Goal: Communication & Community: Answer question/provide support

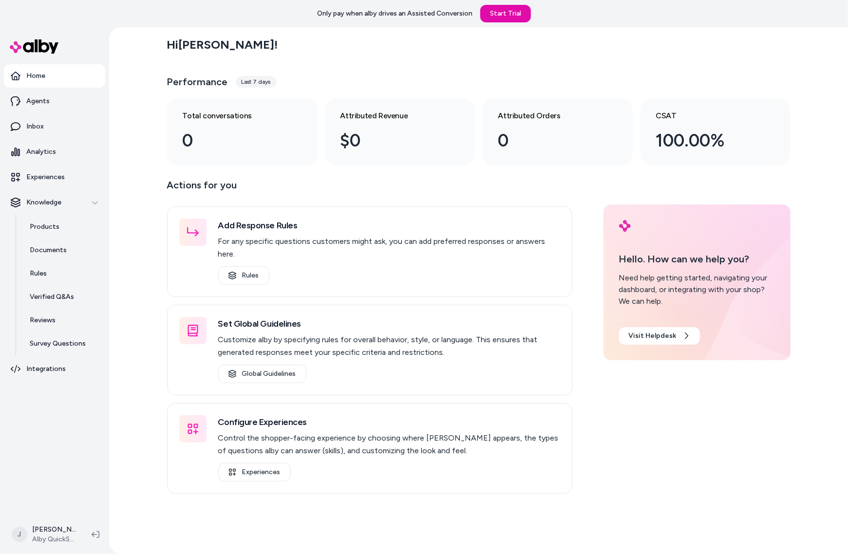
click at [128, 144] on div "Hi Jackie ! Performance Last 7 days Total conversations 0 Attributed Revenue $0…" at bounding box center [478, 290] width 739 height 527
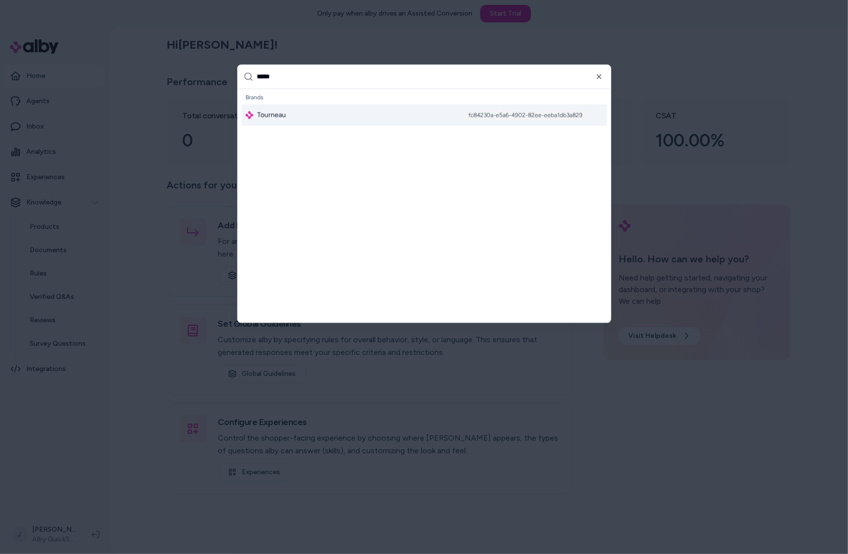
type input "*****"
click at [286, 117] on div "Tourneau fc84230a-e5a6-4902-82ee-eeba1db3a829" at bounding box center [424, 115] width 365 height 21
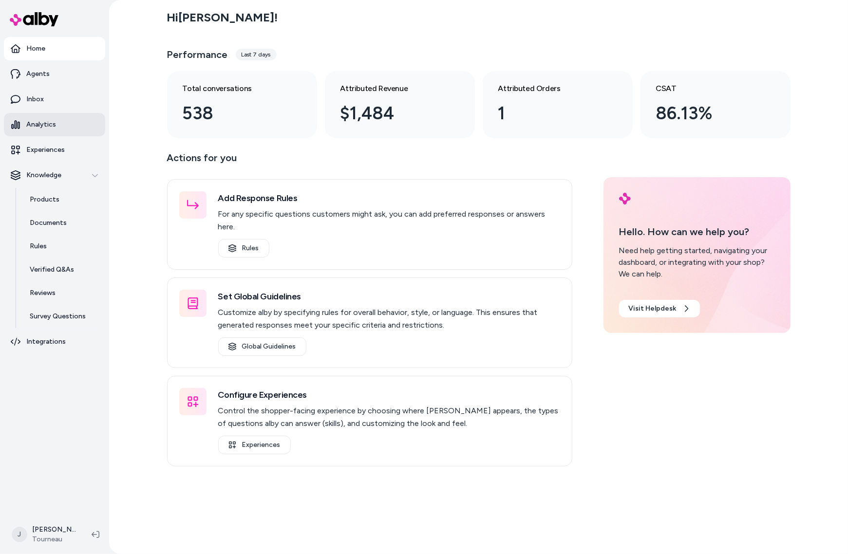
click at [47, 126] on p "Analytics" at bounding box center [41, 125] width 30 height 10
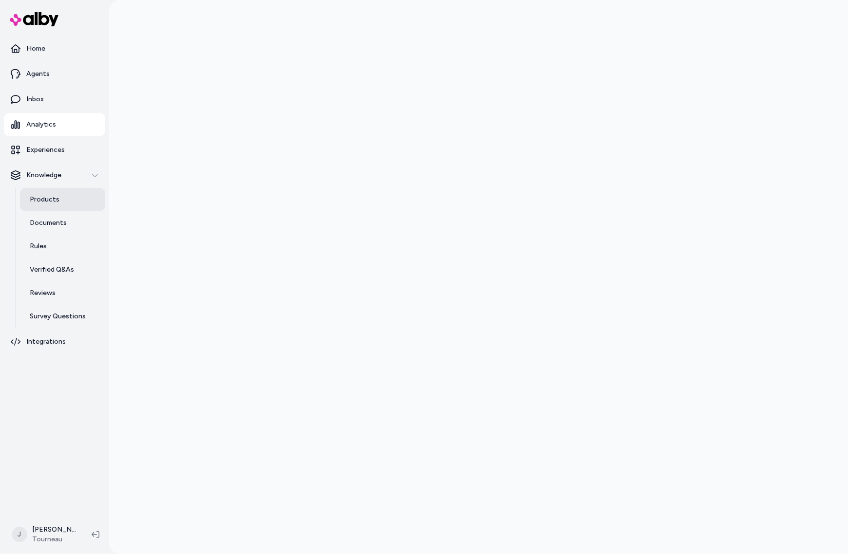
click at [44, 196] on p "Products" at bounding box center [45, 200] width 30 height 10
click at [64, 157] on link "Experiences" at bounding box center [54, 149] width 101 height 23
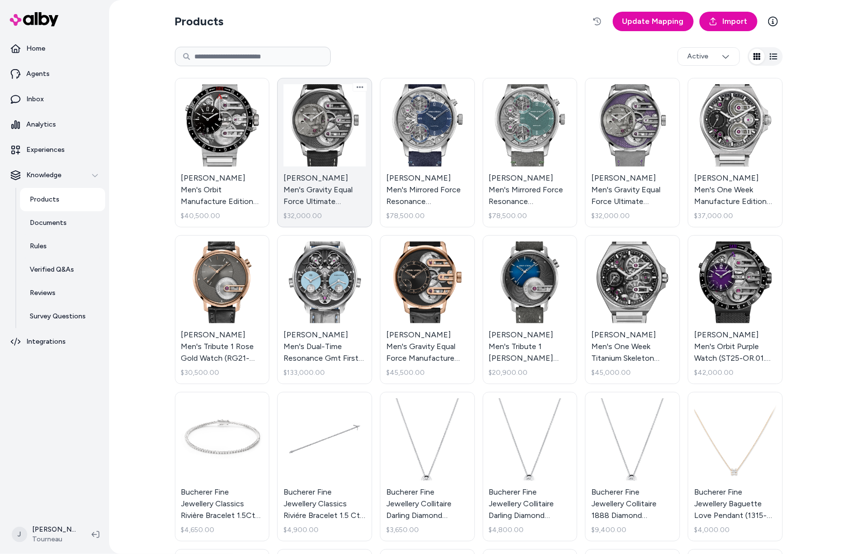
click at [330, 149] on link "Armin Strom Men's Gravity Equal Force Ultimate Sapphire Watch (ST21-GEF.SA.VE.M…" at bounding box center [324, 153] width 95 height 150
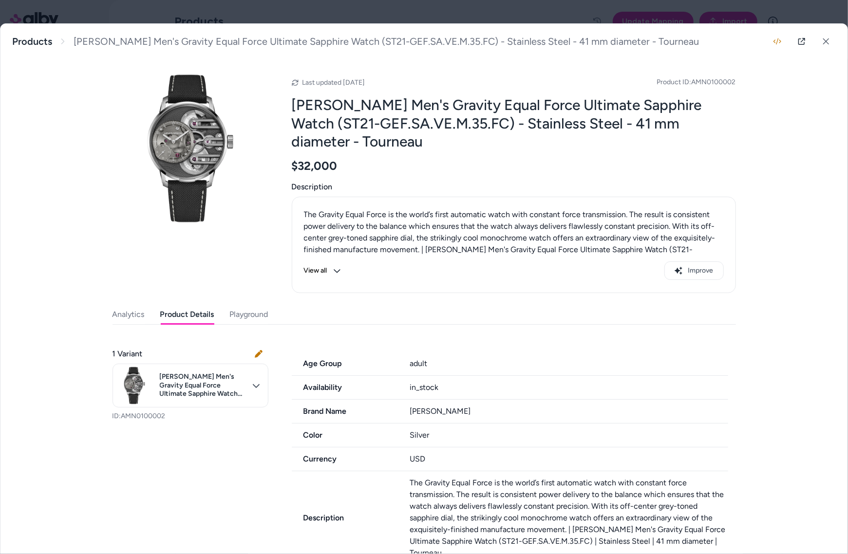
drag, startPoint x: 185, startPoint y: 317, endPoint x: 322, endPoint y: 341, distance: 139.8
click at [185, 317] on button "Product Details" at bounding box center [187, 314] width 54 height 19
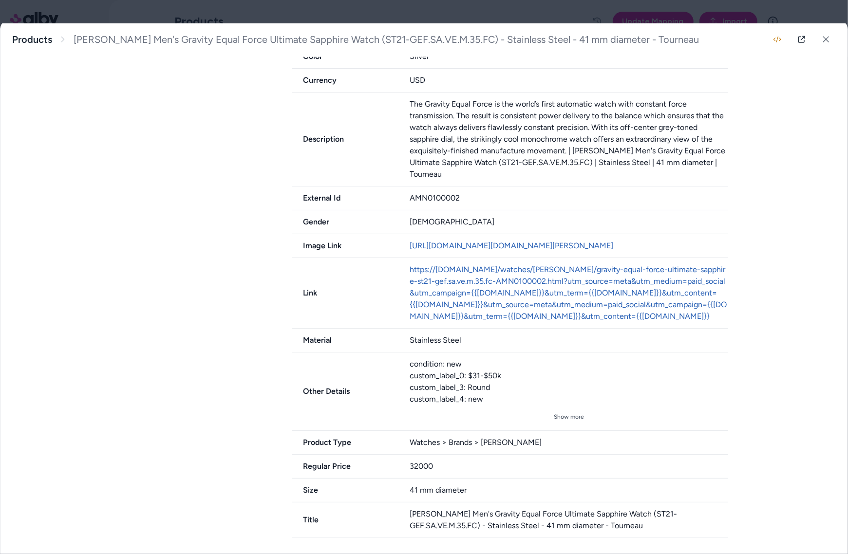
scroll to position [405, 0]
drag, startPoint x: 545, startPoint y: 447, endPoint x: 478, endPoint y: 440, distance: 67.1
click at [472, 447] on div "Watches > Brands > Armin Strom" at bounding box center [569, 443] width 319 height 12
click at [533, 438] on div "Watches > Brands > Armin Strom" at bounding box center [569, 443] width 319 height 12
drag, startPoint x: 312, startPoint y: 445, endPoint x: 366, endPoint y: 437, distance: 54.6
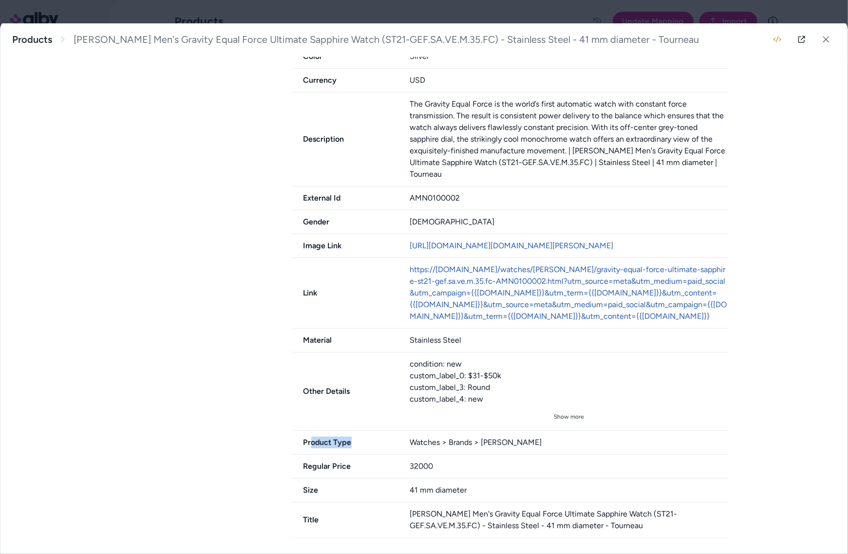
click at [366, 437] on span "Product Type" at bounding box center [345, 443] width 107 height 12
click at [360, 442] on span "Product Type" at bounding box center [345, 443] width 107 height 12
drag, startPoint x: 503, startPoint y: 441, endPoint x: 532, endPoint y: 443, distance: 28.8
click at [532, 443] on div "Product Type Watches > Brands > Armin Strom" at bounding box center [510, 443] width 436 height 24
click at [509, 442] on div "Watches > Brands > Armin Strom" at bounding box center [569, 443] width 319 height 12
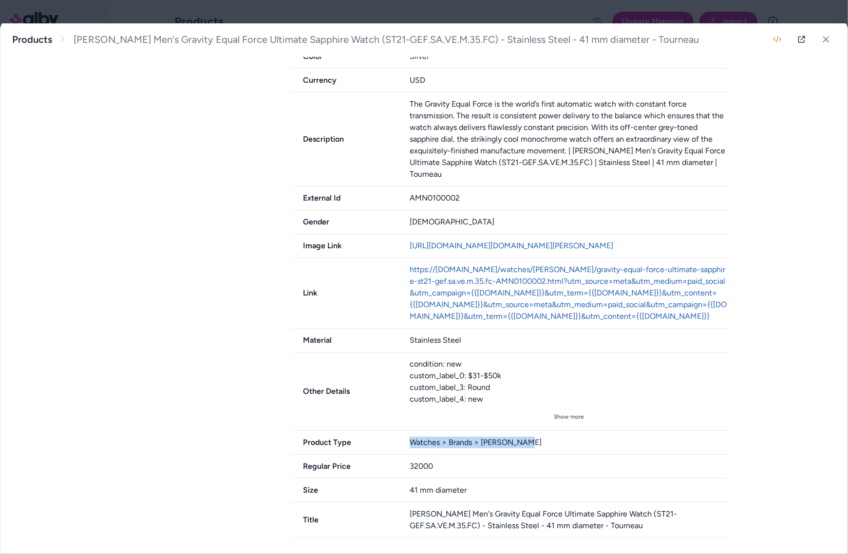
drag, startPoint x: 485, startPoint y: 442, endPoint x: 401, endPoint y: 445, distance: 83.9
click at [401, 445] on div "Product Type Watches > Brands > Armin Strom" at bounding box center [510, 443] width 436 height 24
drag, startPoint x: 293, startPoint y: 445, endPoint x: 582, endPoint y: 451, distance: 288.9
click at [582, 451] on div "Product Type Watches > Brands > Armin Strom" at bounding box center [510, 443] width 436 height 24
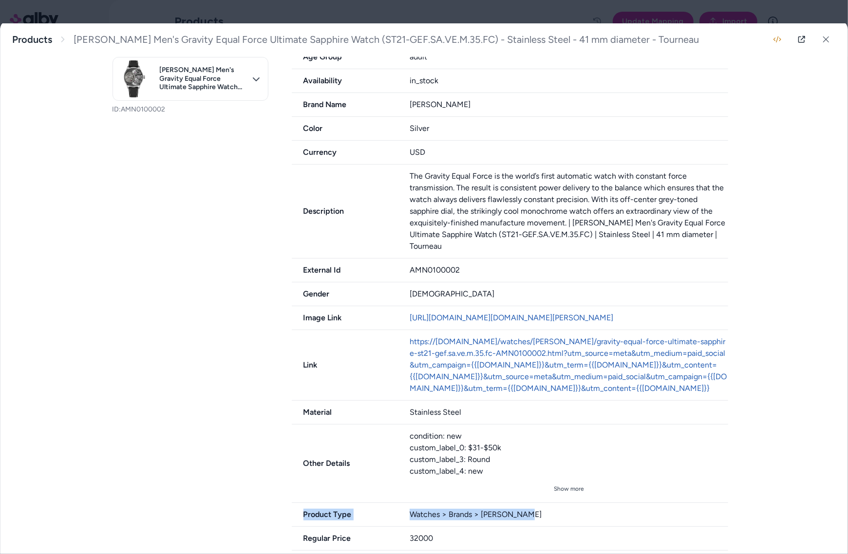
scroll to position [262, 0]
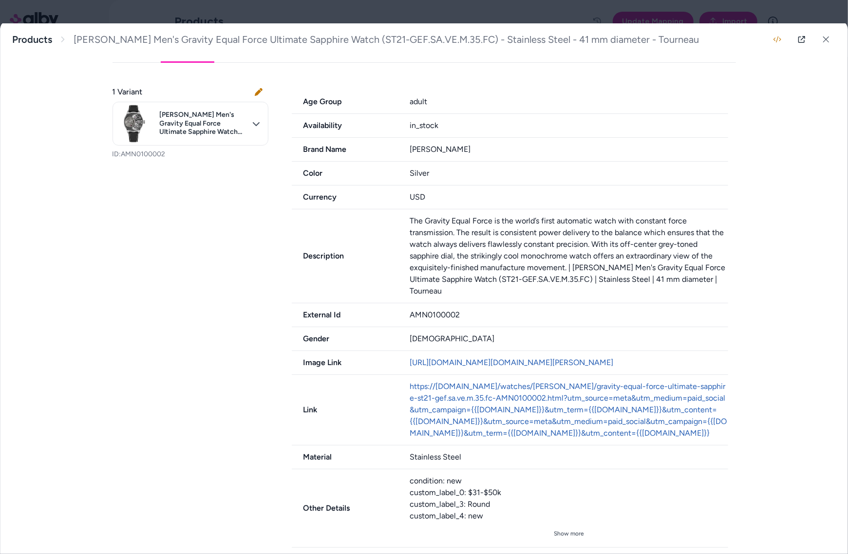
drag, startPoint x: 826, startPoint y: 39, endPoint x: 541, endPoint y: 77, distance: 287.5
click at [823, 39] on icon at bounding box center [826, 39] width 7 height 7
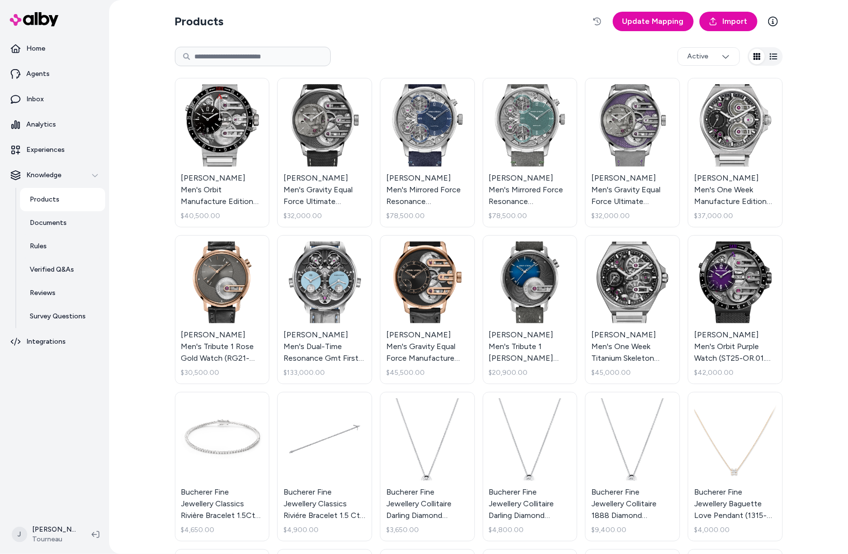
click at [257, 49] on input at bounding box center [253, 56] width 156 height 19
type input "*********"
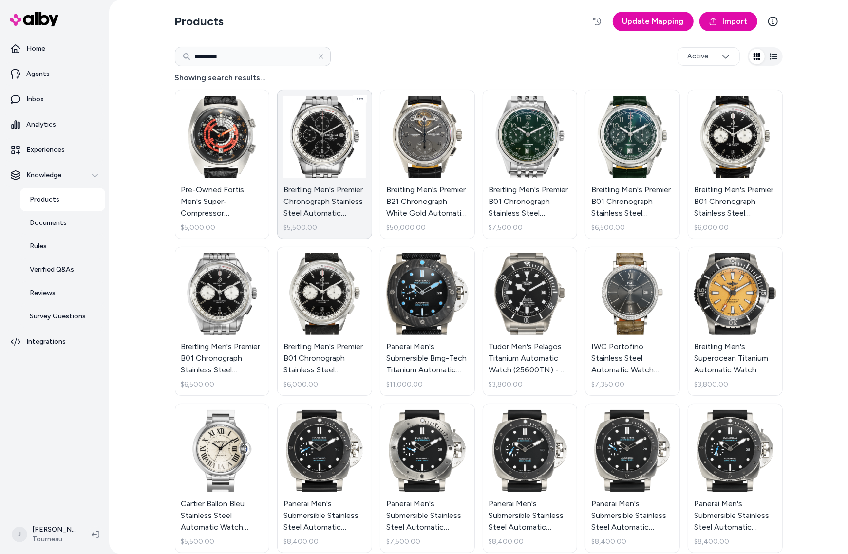
click at [330, 152] on link "Breitling Men's Premier Chronograph Stainless Steel Automatic Watch (A13315) - …" at bounding box center [324, 165] width 95 height 150
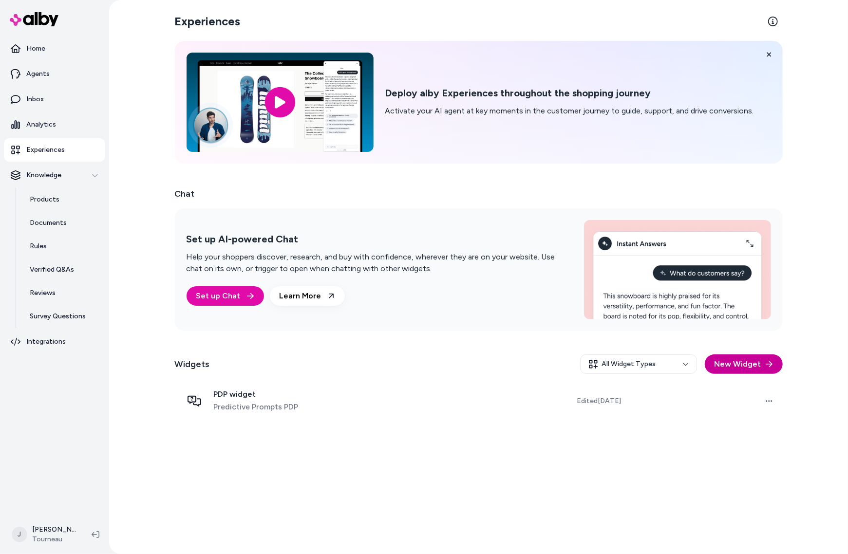
click at [741, 364] on button "New Widget" at bounding box center [744, 364] width 78 height 19
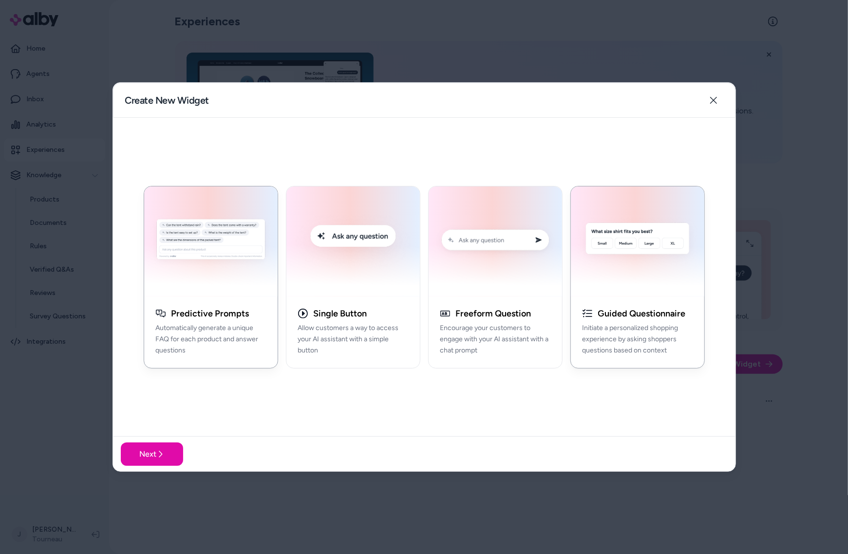
click at [642, 289] on img "button" at bounding box center [638, 241] width 122 height 98
click at [147, 455] on button "Next" at bounding box center [152, 454] width 62 height 23
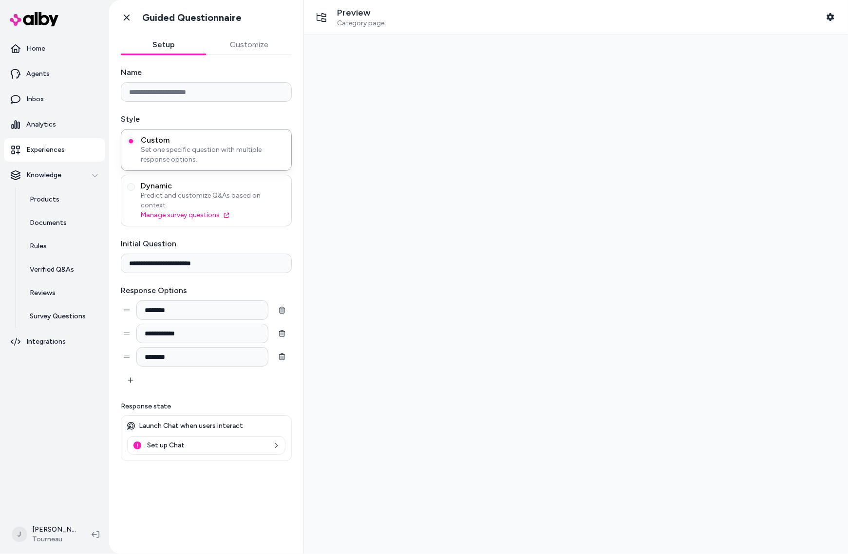
click at [175, 189] on span "Dynamic" at bounding box center [213, 186] width 145 height 10
click at [135, 189] on button "Dynamic Predict and customize Q&As based on context. Manage survey questions" at bounding box center [131, 187] width 8 height 8
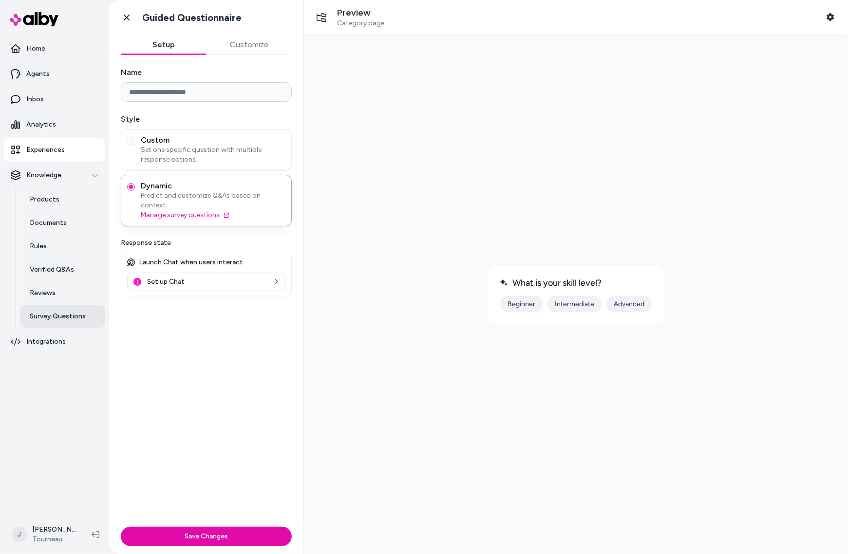
type button "dynamic"
click at [220, 154] on span "Set one specific question with multiple response options." at bounding box center [213, 154] width 145 height 19
click at [135, 145] on button "Custom Set one specific question with multiple response options." at bounding box center [131, 141] width 8 height 8
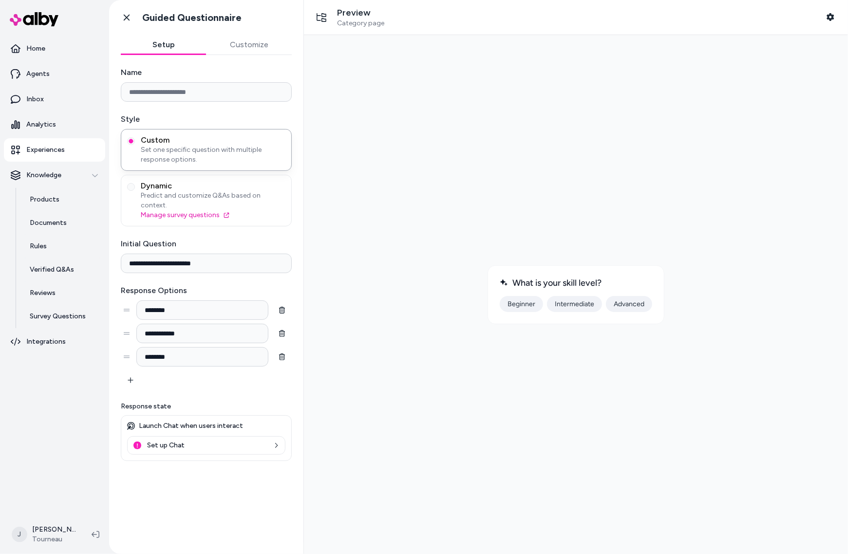
click at [520, 303] on button "Beginner" at bounding box center [520, 304] width 43 height 16
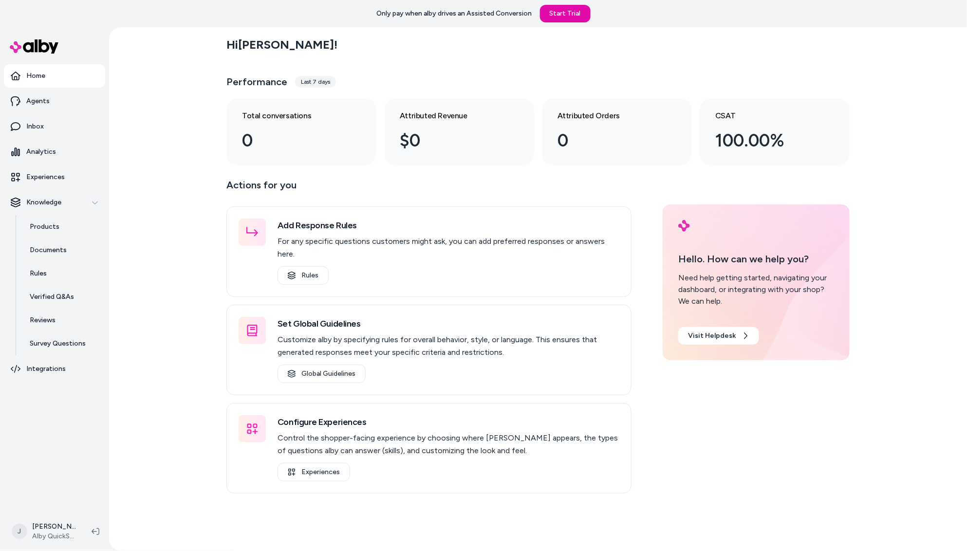
click at [157, 163] on div "Hi [PERSON_NAME] ! Performance Last 7 days Total conversations 0 Attributed Rev…" at bounding box center [538, 289] width 858 height 524
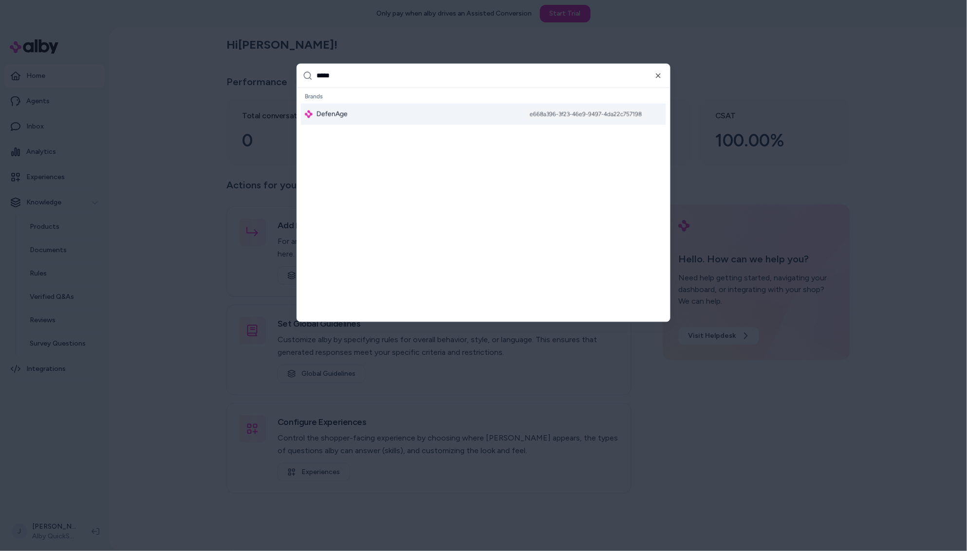
type input "*****"
click at [379, 118] on div "DefenAge e668a396-3f23-46e9-9497-4da22c757198" at bounding box center [483, 114] width 365 height 21
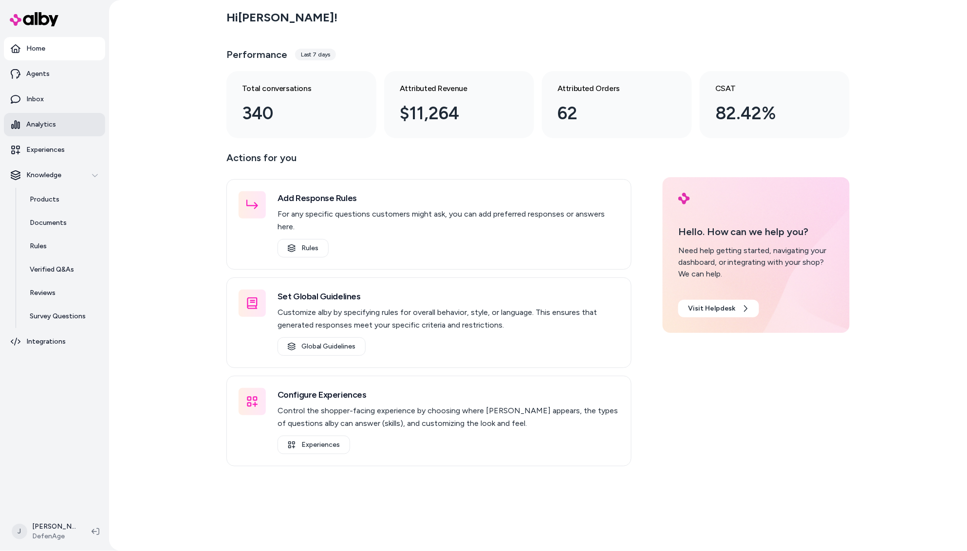
click at [26, 127] on p "Analytics" at bounding box center [41, 125] width 30 height 10
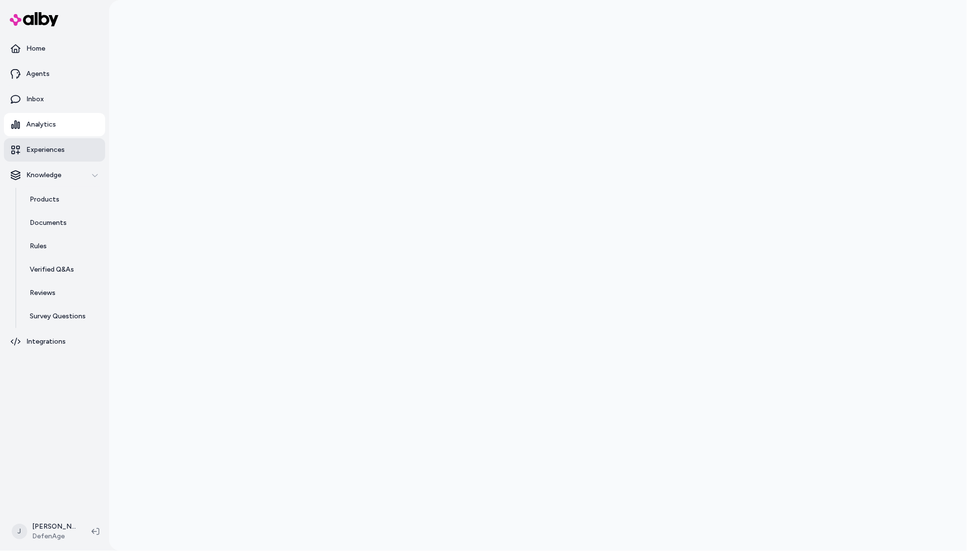
click at [48, 155] on link "Experiences" at bounding box center [54, 149] width 101 height 23
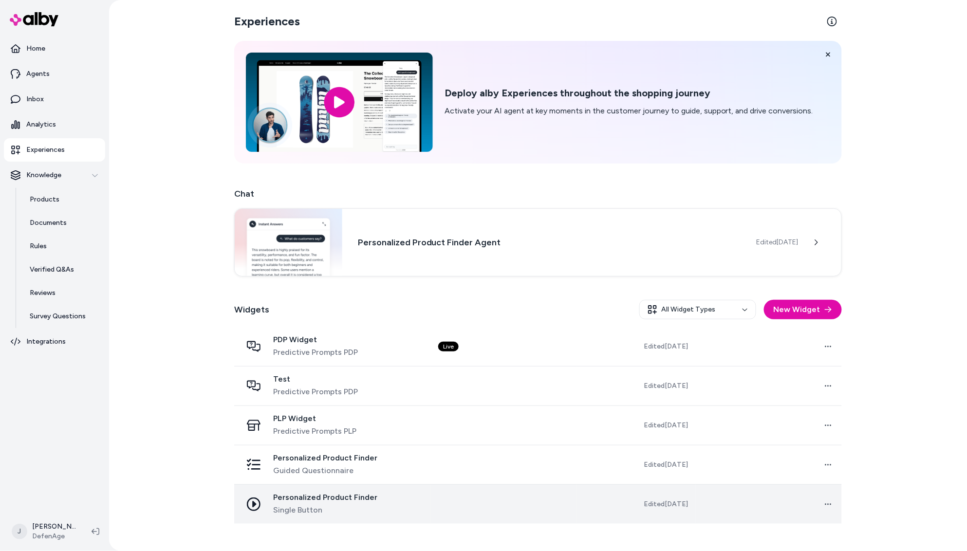
click at [449, 501] on td at bounding box center [504, 504] width 146 height 39
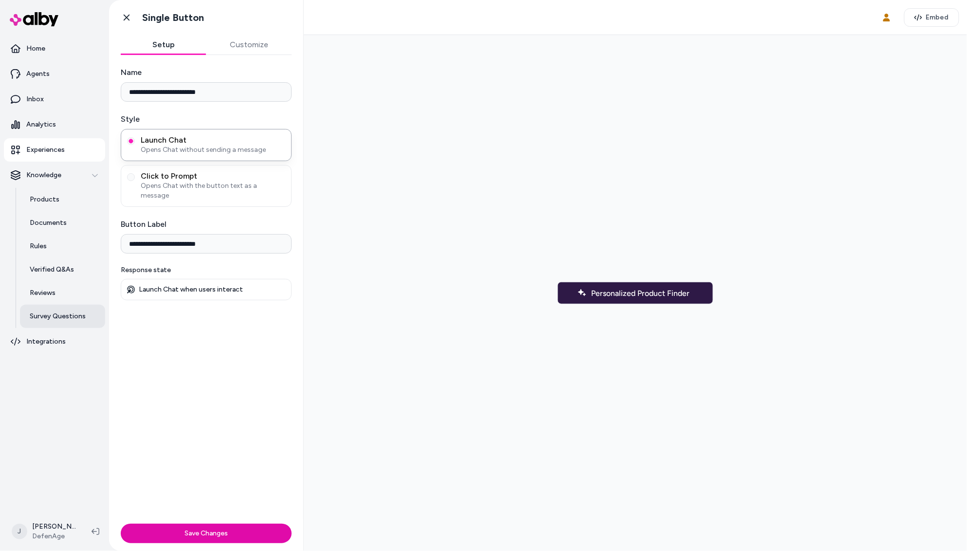
click at [67, 315] on p "Survey Questions" at bounding box center [58, 317] width 56 height 10
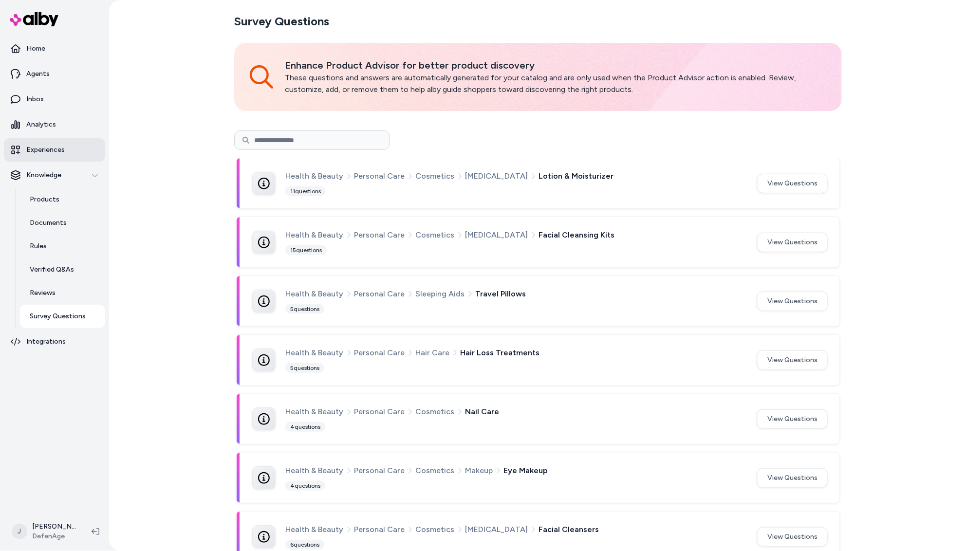
click at [47, 154] on p "Experiences" at bounding box center [45, 150] width 38 height 10
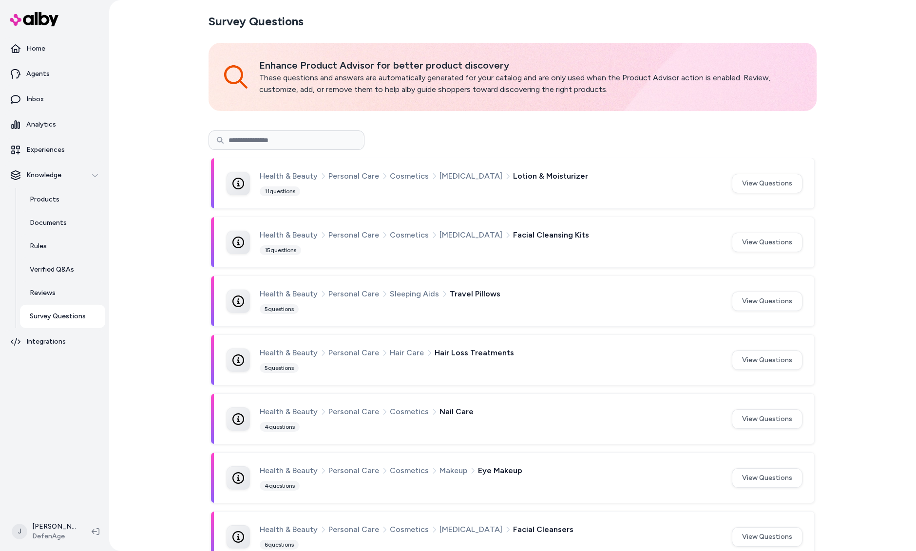
click at [150, 240] on div "Survey Questions Enhance Product Advisor for better product discovery These que…" at bounding box center [512, 275] width 807 height 551
click at [41, 198] on p "Products" at bounding box center [45, 200] width 30 height 10
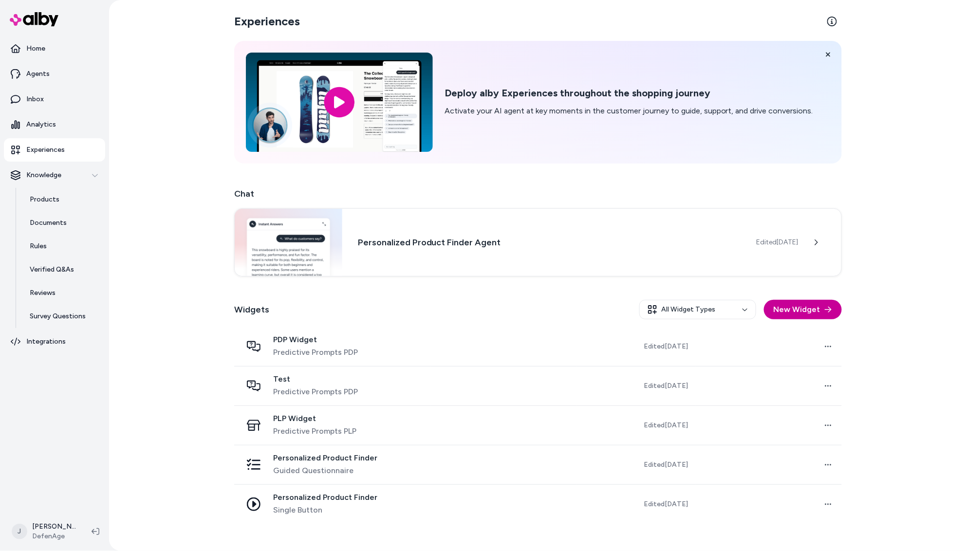
click at [794, 312] on button "New Widget" at bounding box center [803, 309] width 78 height 19
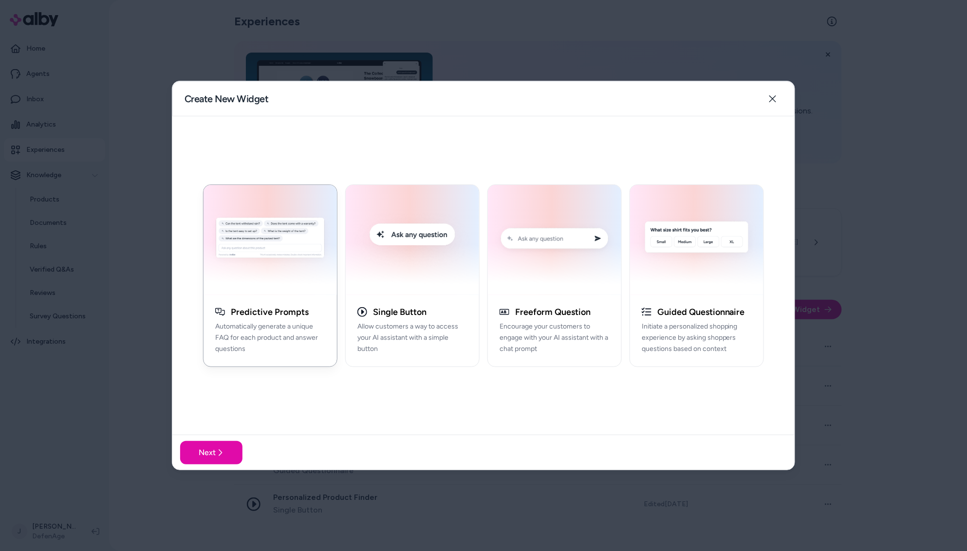
drag, startPoint x: 769, startPoint y: 98, endPoint x: 759, endPoint y: 106, distance: 13.3
click at [769, 99] on icon "button" at bounding box center [773, 99] width 8 height 8
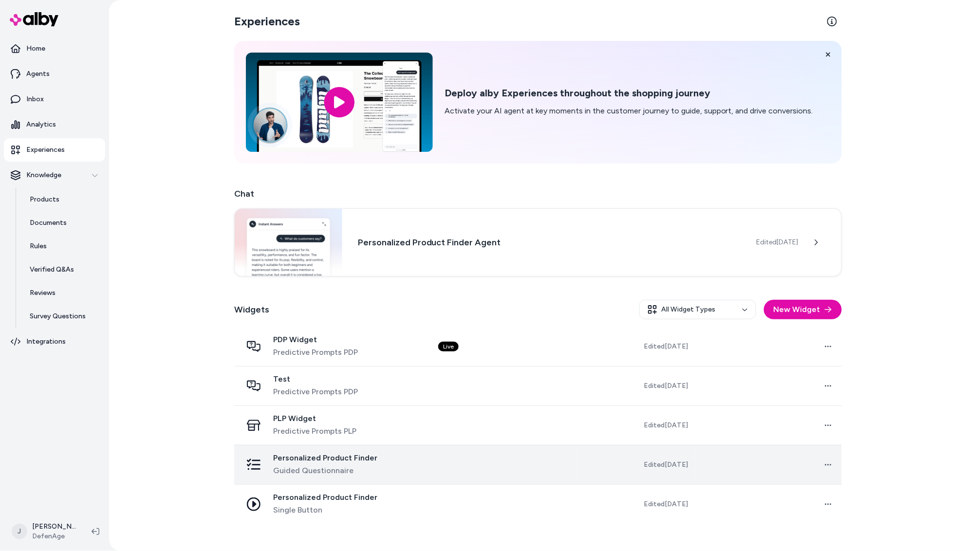
click at [390, 461] on div "Personalized Product Finder Guided Questionnaire" at bounding box center [332, 465] width 181 height 23
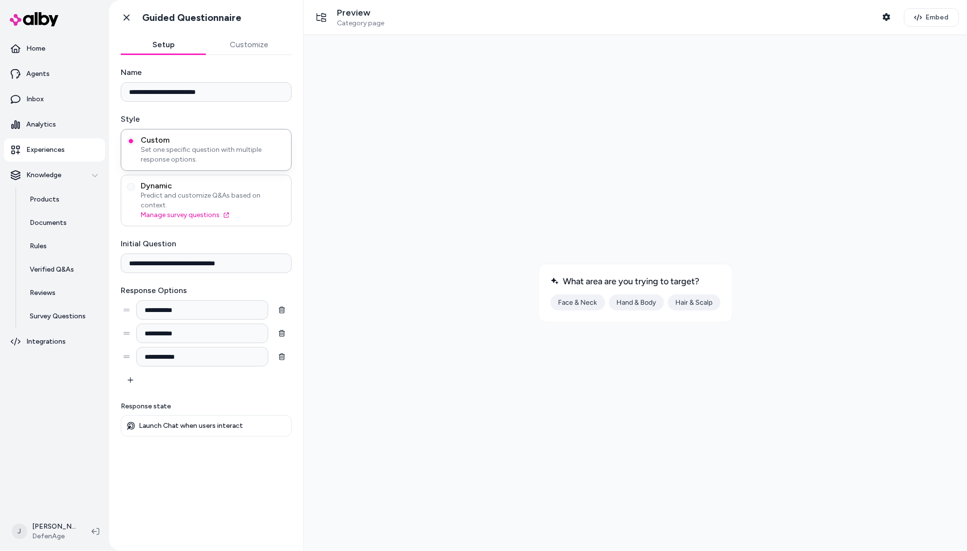
click at [199, 192] on span "Predict and customize Q&As based on context." at bounding box center [213, 200] width 145 height 19
click at [135, 191] on button "Dynamic Predict and customize Q&As based on context. Manage survey questions" at bounding box center [131, 187] width 8 height 8
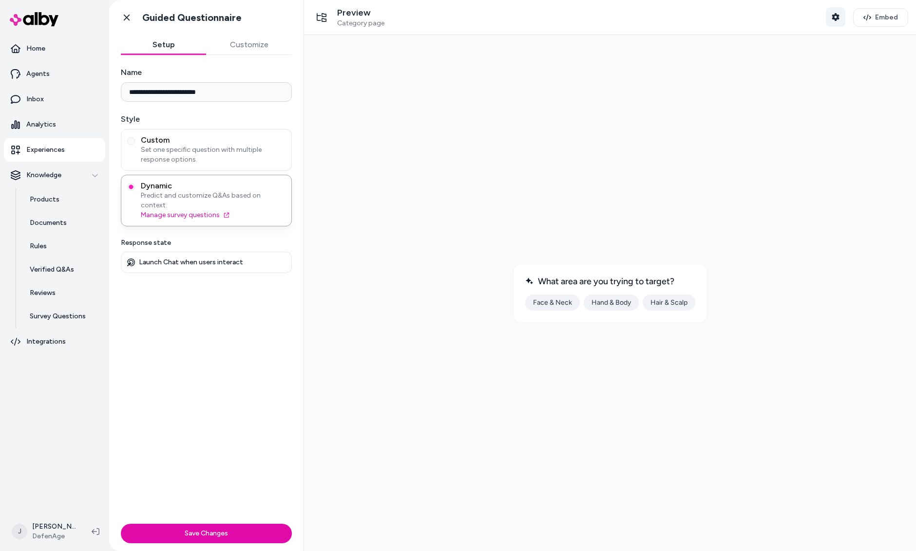
click at [835, 18] on icon "button" at bounding box center [835, 17] width 7 height 8
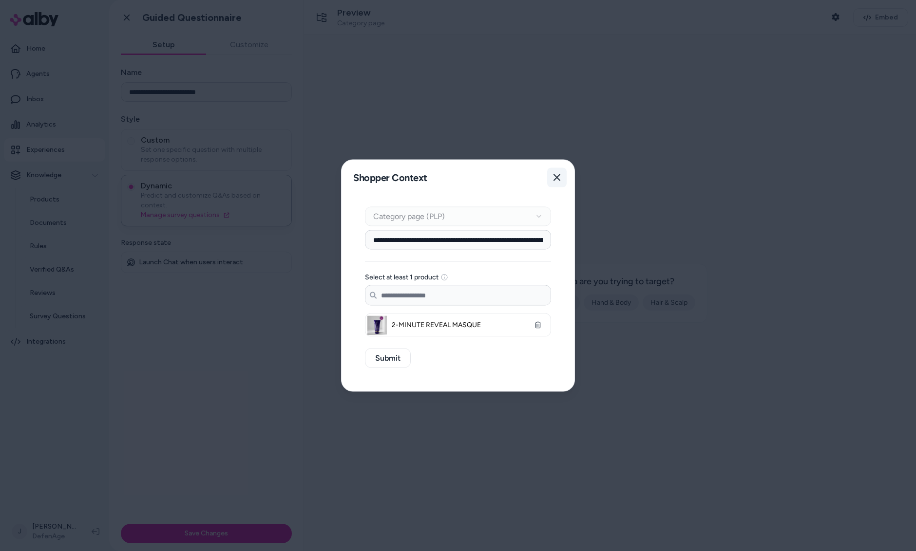
click at [557, 176] on icon "button" at bounding box center [556, 177] width 7 height 7
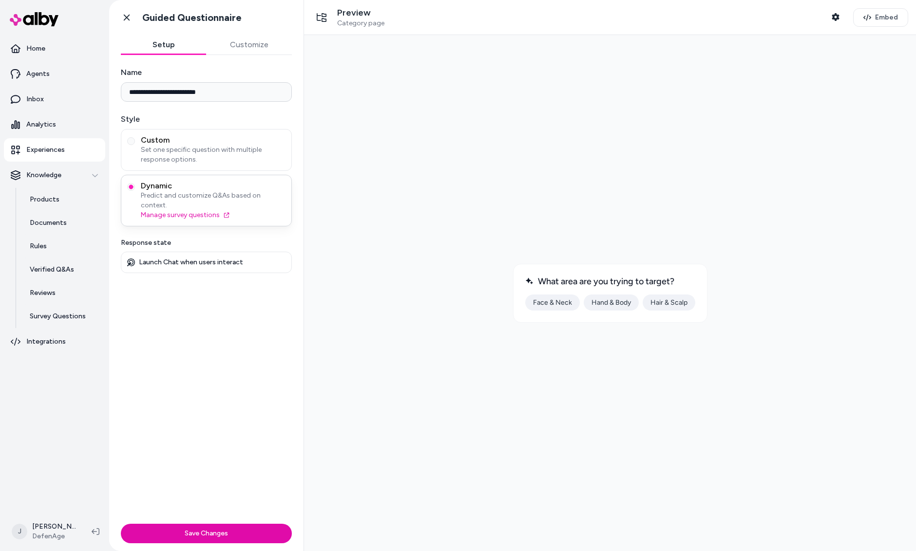
click at [185, 193] on span "Predict and customize Q&As based on context." at bounding box center [213, 200] width 145 height 19
click at [135, 191] on button "Dynamic Predict and customize Q&As based on context. Manage survey questions" at bounding box center [131, 187] width 8 height 8
click at [211, 144] on span "Custom" at bounding box center [213, 140] width 145 height 10
click at [135, 144] on button "Custom Set one specific question with multiple response options." at bounding box center [131, 141] width 8 height 8
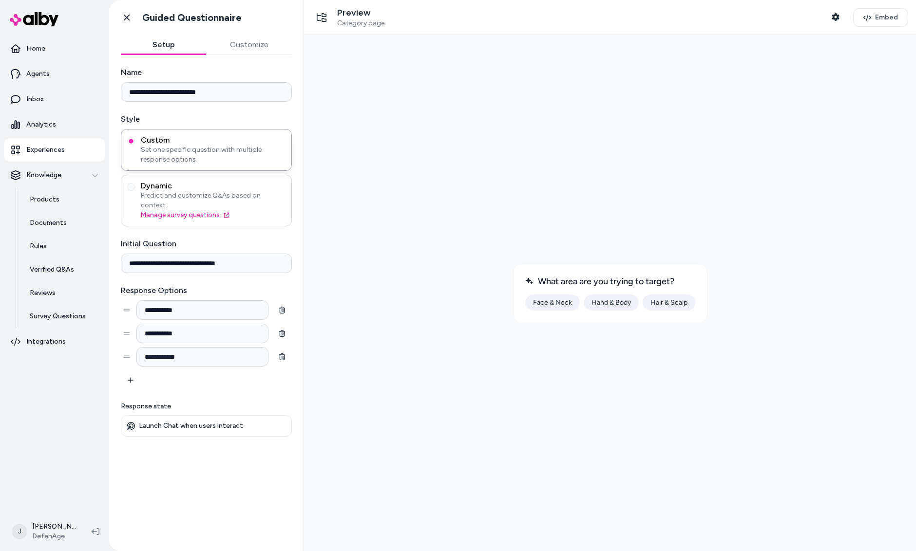
click at [195, 193] on span "Predict and customize Q&As based on context." at bounding box center [213, 200] width 145 height 19
click at [135, 191] on button "Dynamic Predict and customize Q&As based on context. Manage survey questions" at bounding box center [131, 187] width 8 height 8
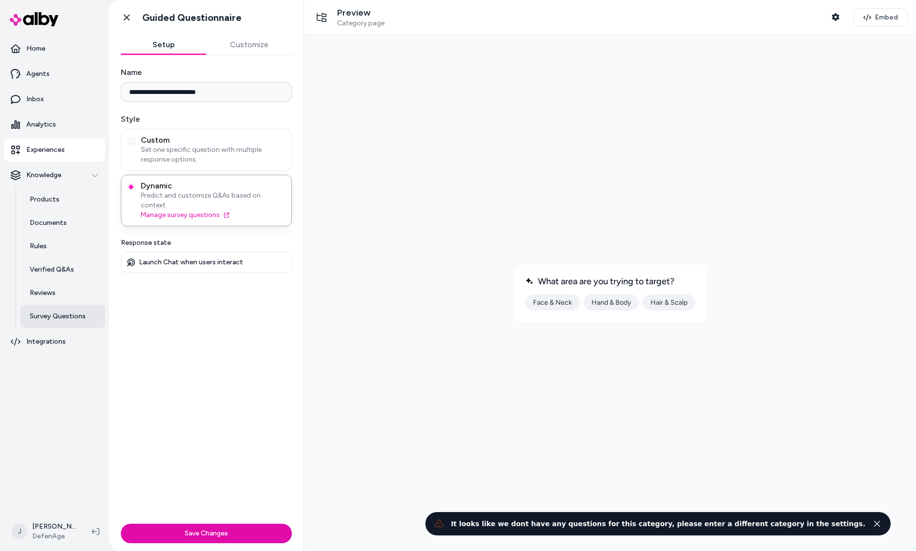
click at [61, 308] on link "Survey Questions" at bounding box center [62, 316] width 85 height 23
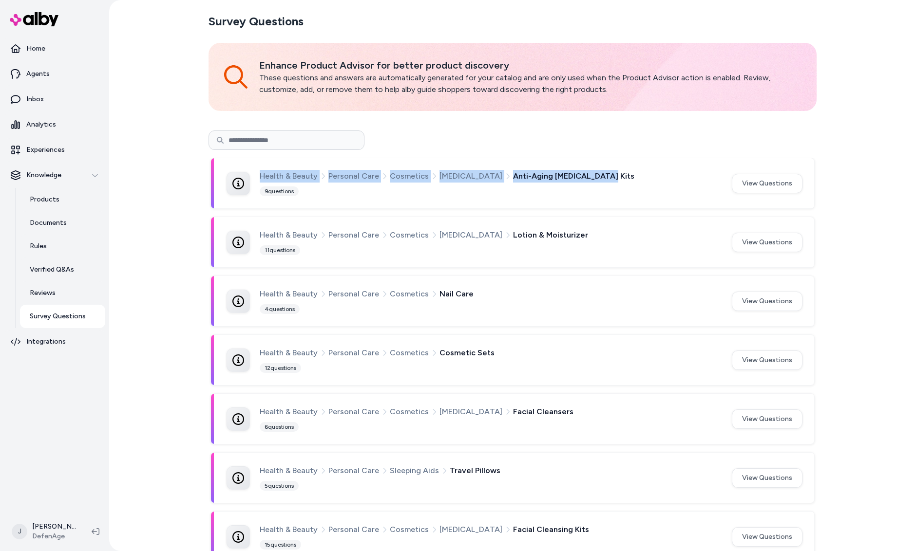
drag, startPoint x: 544, startPoint y: 176, endPoint x: 260, endPoint y: 177, distance: 284.5
click at [260, 177] on div "Health & Beauty Personal Care Cosmetics Skin Care Anti-Aging Skin Care Kits" at bounding box center [490, 176] width 460 height 13
click at [519, 182] on span "Anti-Aging Skin Care Kits" at bounding box center [573, 176] width 121 height 13
drag, startPoint x: 576, startPoint y: 174, endPoint x: 237, endPoint y: 174, distance: 339.5
click at [237, 174] on div "Health & Beauty Personal Care Cosmetics Skin Care Anti-Aging Skin Care Kits 9 q…" at bounding box center [473, 183] width 493 height 27
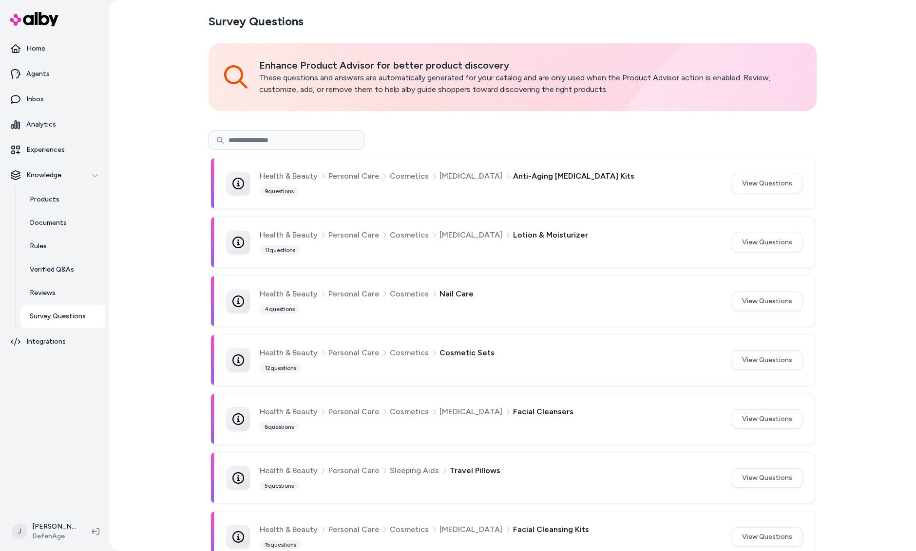
click at [606, 187] on div "Health & Beauty Personal Care Cosmetics Skin Care Anti-Aging Skin Care Kits 9 q…" at bounding box center [490, 183] width 460 height 27
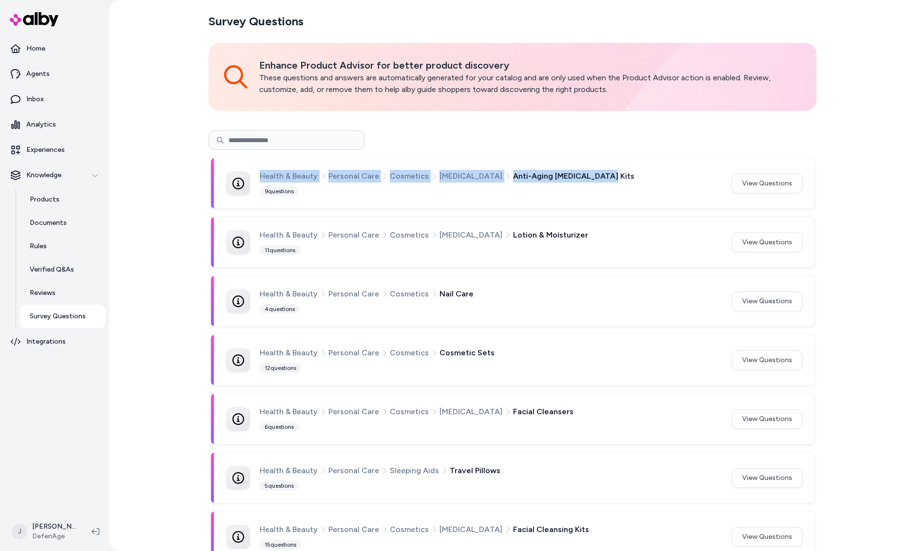
drag, startPoint x: 585, startPoint y: 177, endPoint x: 255, endPoint y: 181, distance: 329.8
click at [255, 181] on div "Health & Beauty Personal Care Cosmetics Skin Care Anti-Aging Skin Care Kits 9 q…" at bounding box center [473, 183] width 493 height 27
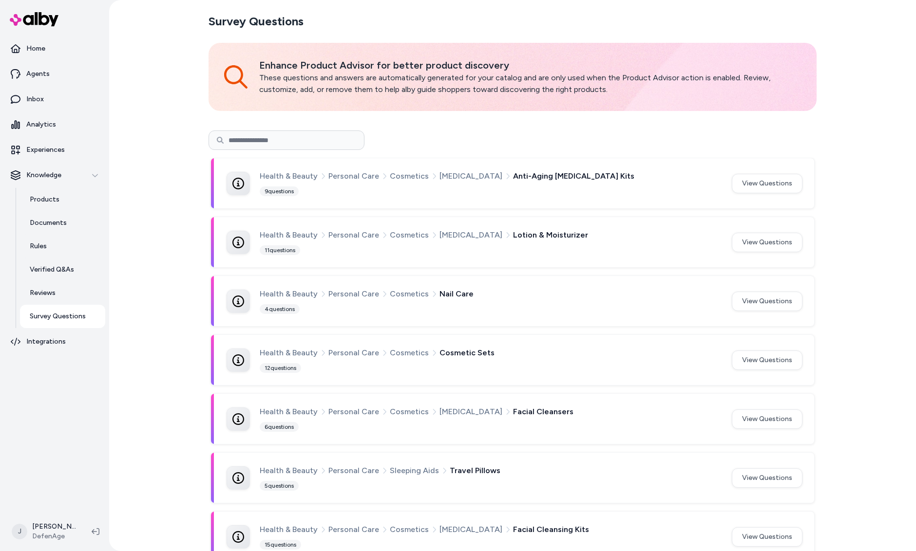
click at [534, 183] on span "Anti-Aging Skin Care Kits" at bounding box center [573, 176] width 121 height 13
click at [35, 151] on p "Experiences" at bounding box center [45, 150] width 38 height 10
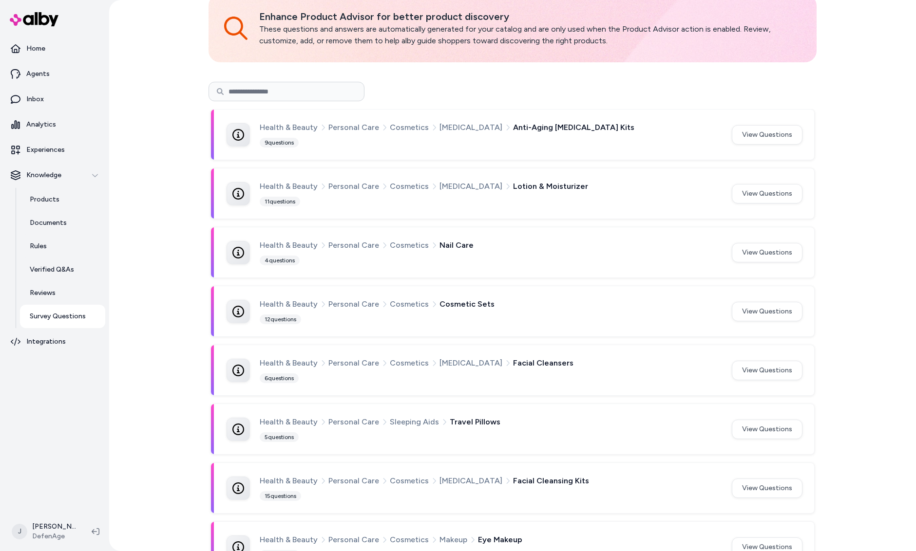
scroll to position [39, 0]
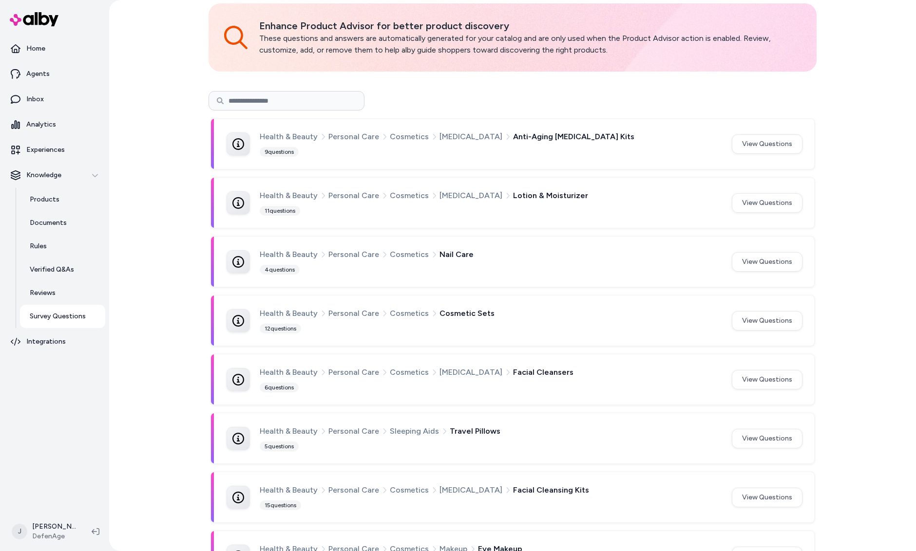
click at [713, 147] on div "Health & Beauty Personal Care Cosmetics Skin Care Anti-Aging Skin Care Kits 9 q…" at bounding box center [490, 144] width 460 height 27
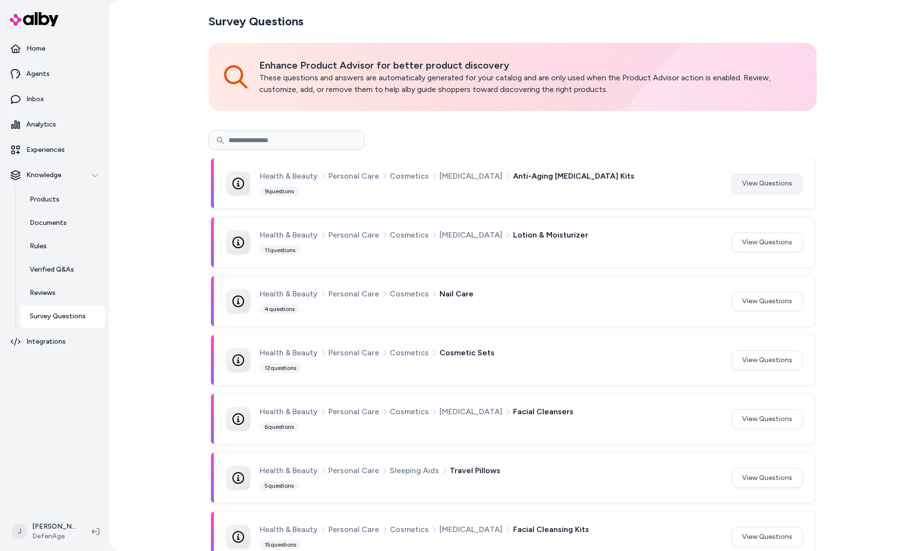
click at [764, 187] on button "View Questions" at bounding box center [767, 183] width 71 height 19
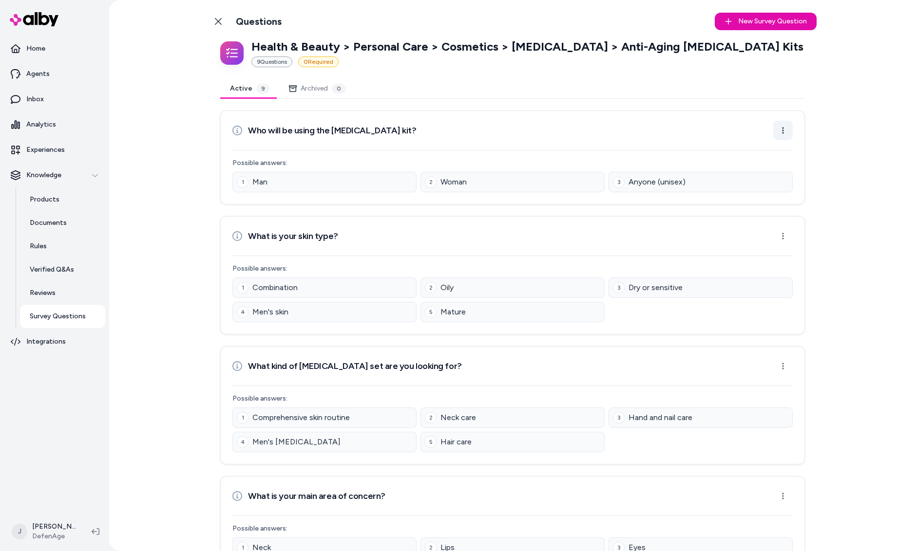
click at [788, 131] on html "Home Agents Inbox Analytics Experiences Knowledge Products Documents Rules Veri…" at bounding box center [458, 275] width 916 height 551
click at [216, 20] on html "Home Agents Inbox Analytics Experiences Knowledge Products Documents Rules Veri…" at bounding box center [458, 275] width 916 height 551
click at [218, 19] on icon at bounding box center [218, 22] width 8 height 8
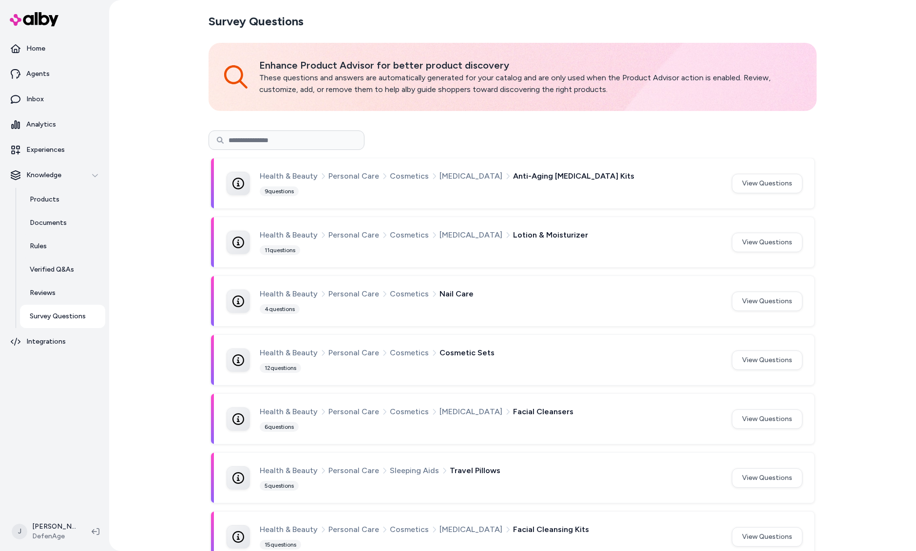
drag, startPoint x: 273, startPoint y: 143, endPoint x: 273, endPoint y: 138, distance: 4.9
click at [273, 138] on input at bounding box center [287, 140] width 156 height 19
type input "****"
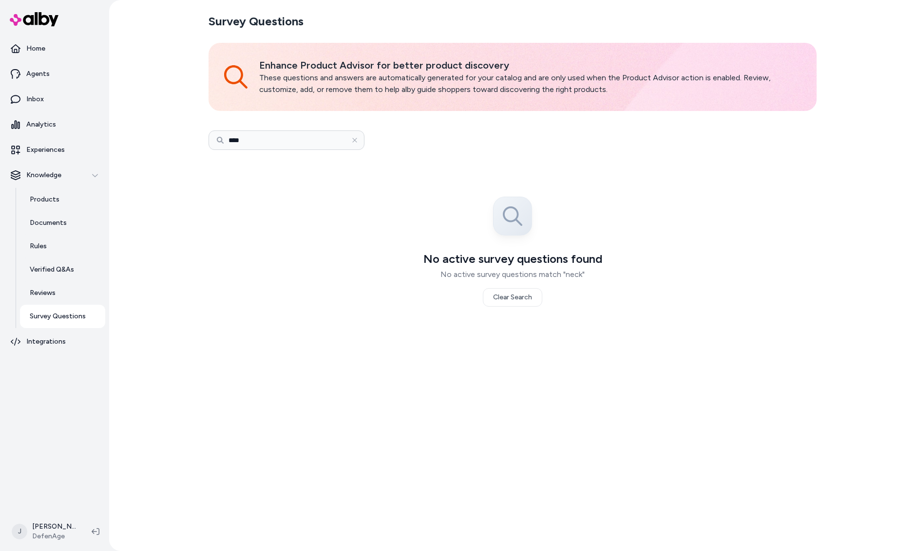
drag, startPoint x: 162, startPoint y: 133, endPoint x: 148, endPoint y: 130, distance: 14.4
click at [148, 130] on div "Survey Questions Enhance Product Advisor for better product discovery These que…" at bounding box center [512, 275] width 807 height 551
click at [151, 148] on div "Survey Questions Enhance Product Advisor for better product discovery These que…" at bounding box center [512, 275] width 807 height 551
drag, startPoint x: 328, startPoint y: 202, endPoint x: 508, endPoint y: 292, distance: 201.1
click at [333, 205] on div "No active survey questions found No active survey questions match "neck" Clear …" at bounding box center [512, 252] width 604 height 188
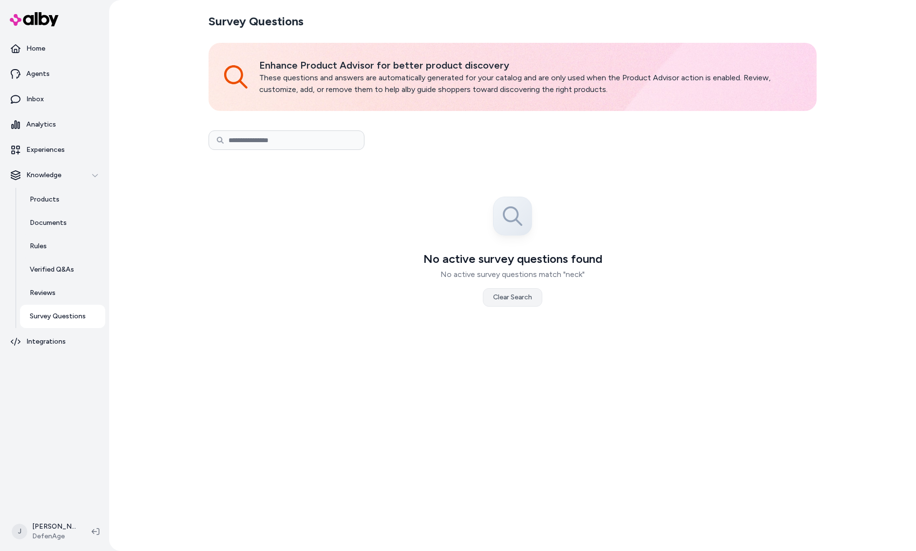
click at [531, 297] on button "Clear Search" at bounding box center [512, 297] width 59 height 19
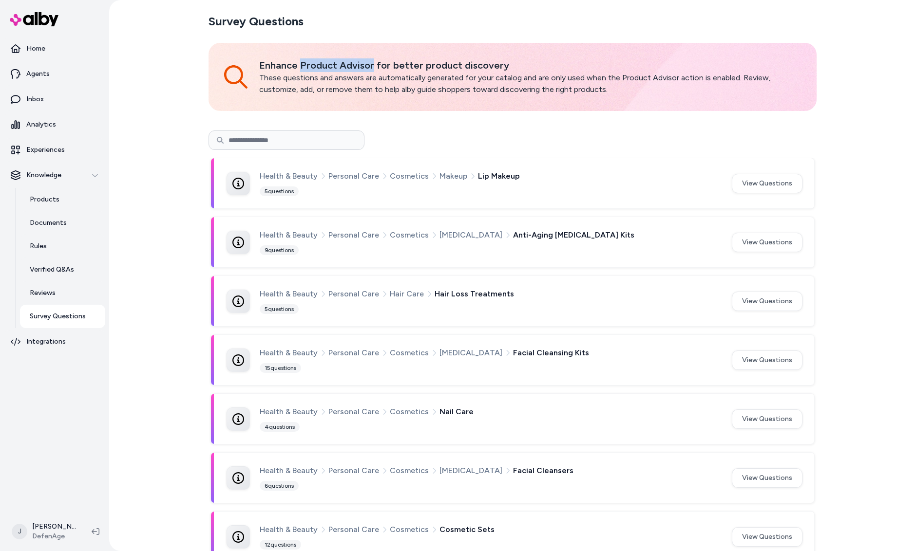
drag, startPoint x: 309, startPoint y: 61, endPoint x: 370, endPoint y: 61, distance: 60.4
click at [370, 61] on p "Enhance Product Advisor for better product discovery" at bounding box center [530, 65] width 542 height 14
click at [57, 75] on link "Agents" at bounding box center [54, 73] width 101 height 23
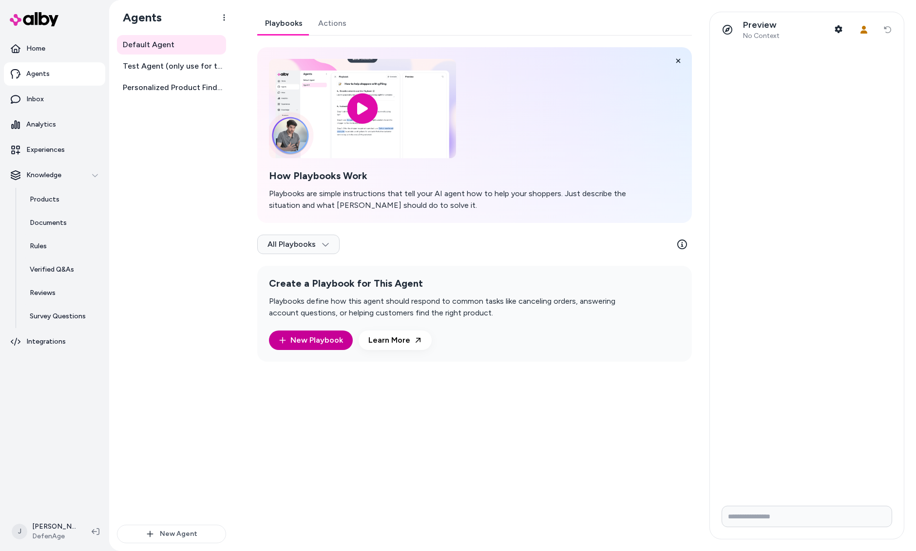
click at [318, 339] on link "New Playbook" at bounding box center [311, 341] width 64 height 12
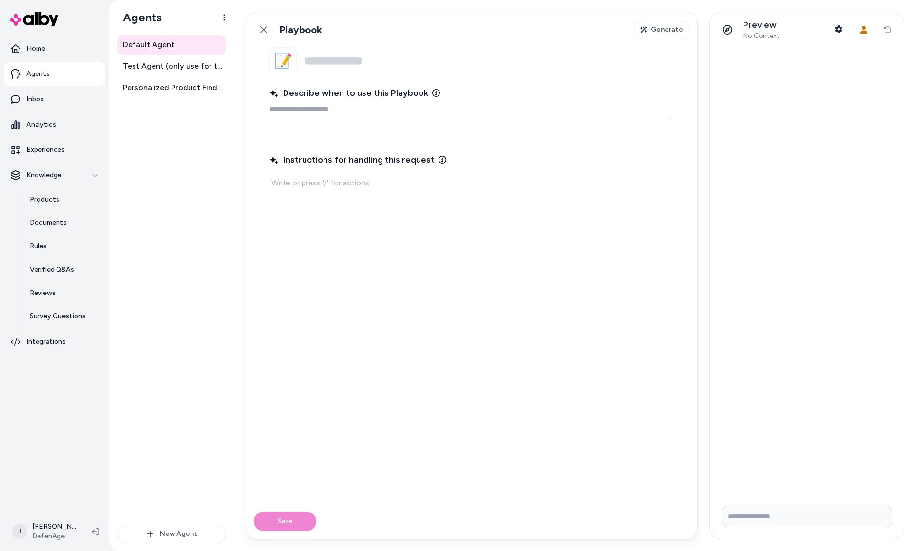
click at [326, 211] on div "Instructions for handling this request" at bounding box center [471, 321] width 404 height 341
type textarea "*"
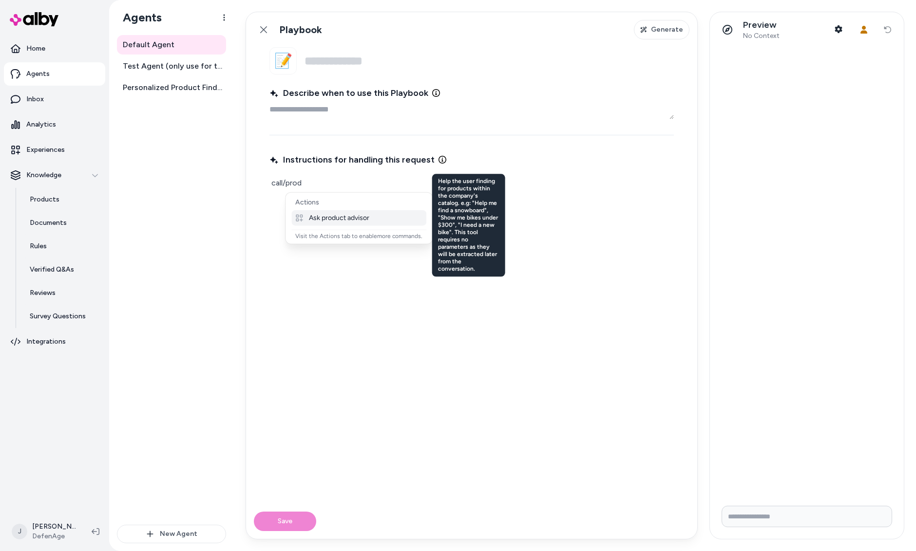
click at [341, 220] on p "Ask product advisor" at bounding box center [339, 218] width 60 height 9
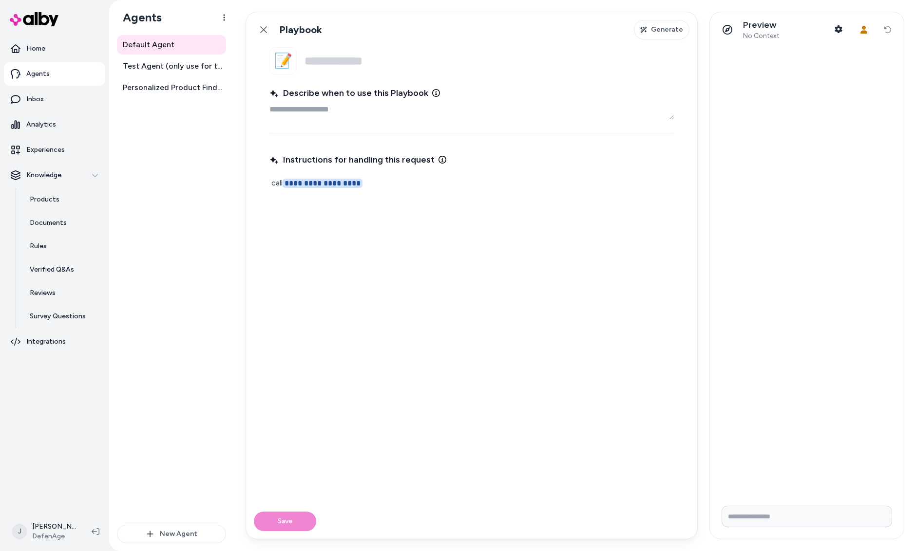
drag, startPoint x: 361, startPoint y: 184, endPoint x: 368, endPoint y: 183, distance: 6.9
click at [362, 184] on p "**********" at bounding box center [471, 183] width 400 height 14
drag, startPoint x: 304, startPoint y: 187, endPoint x: 280, endPoint y: 187, distance: 23.9
click at [276, 187] on p "**********" at bounding box center [471, 183] width 400 height 14
click at [383, 181] on p "**********" at bounding box center [471, 183] width 400 height 14
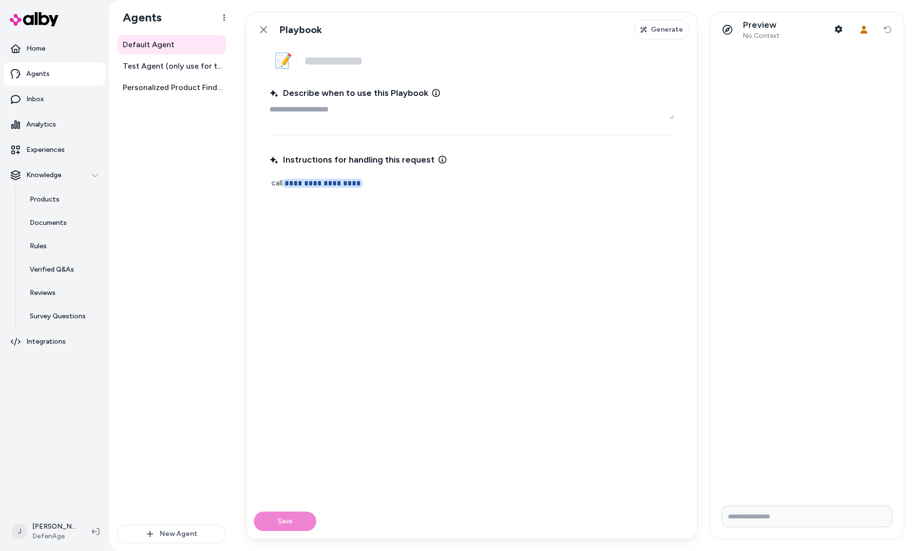
drag, startPoint x: 342, startPoint y: 180, endPoint x: 267, endPoint y: 179, distance: 75.0
click at [259, 180] on fieldset "**********" at bounding box center [471, 275] width 451 height 457
click at [342, 228] on div "**********" at bounding box center [471, 321] width 404 height 341
click at [378, 197] on div "**********" at bounding box center [471, 321] width 404 height 341
click at [381, 194] on div "**********" at bounding box center [471, 321] width 404 height 341
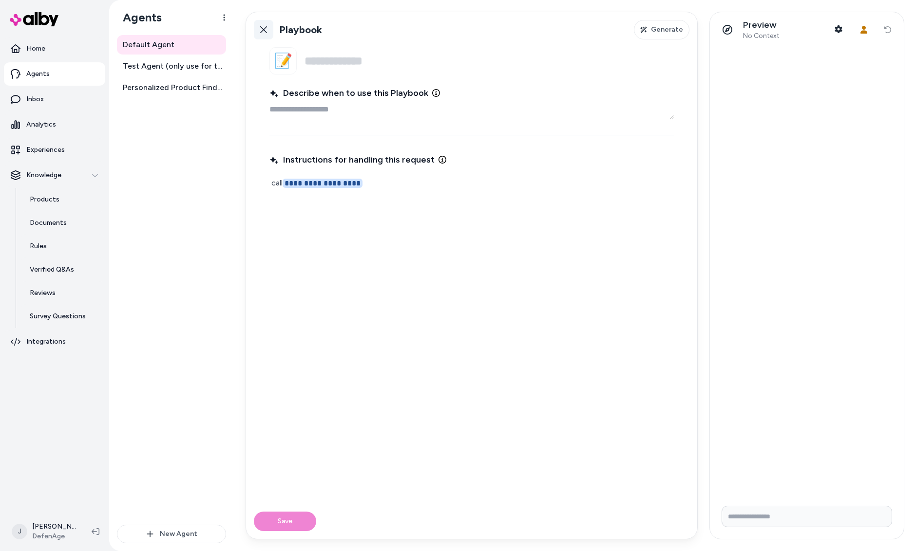
click at [259, 34] on link "Back" at bounding box center [263, 29] width 19 height 19
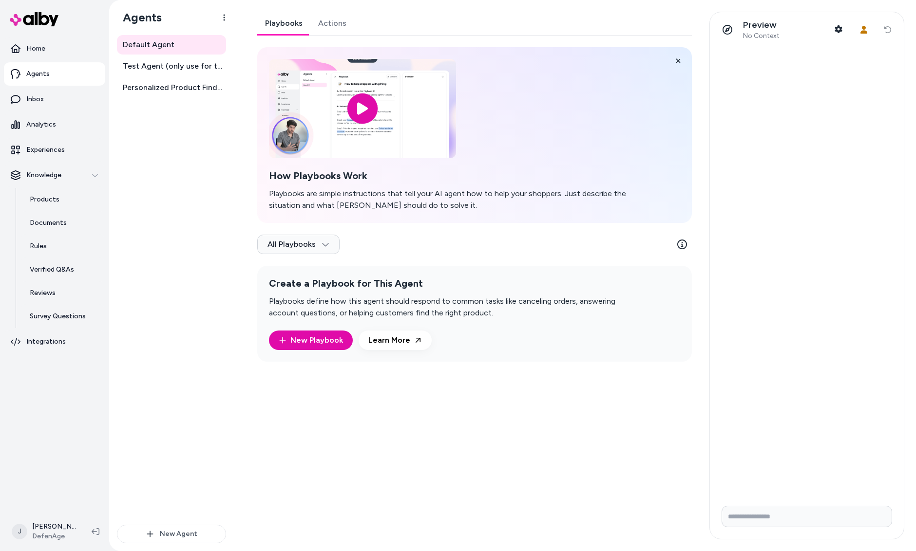
click at [329, 20] on link "Actions" at bounding box center [332, 23] width 44 height 23
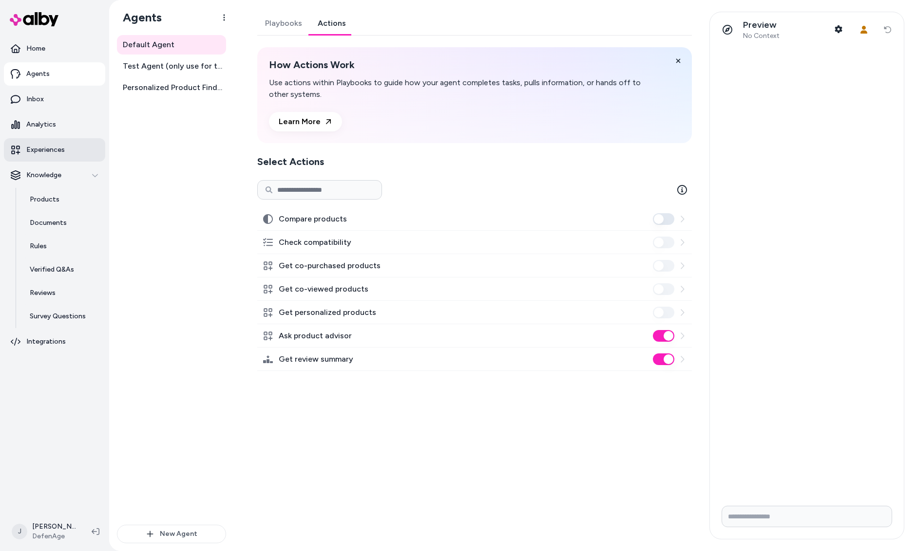
click at [50, 152] on p "Experiences" at bounding box center [45, 150] width 38 height 10
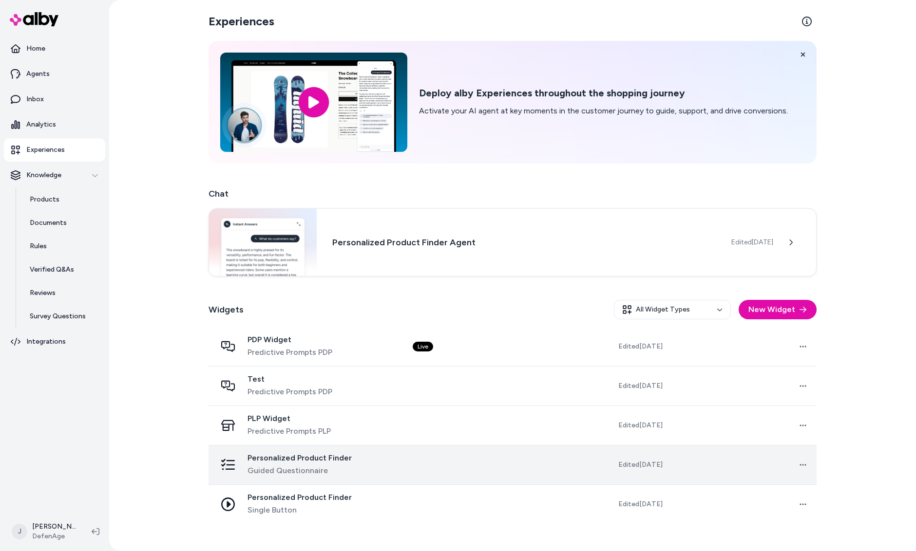
click at [366, 460] on div "Personalized Product Finder Guided Questionnaire" at bounding box center [306, 465] width 181 height 23
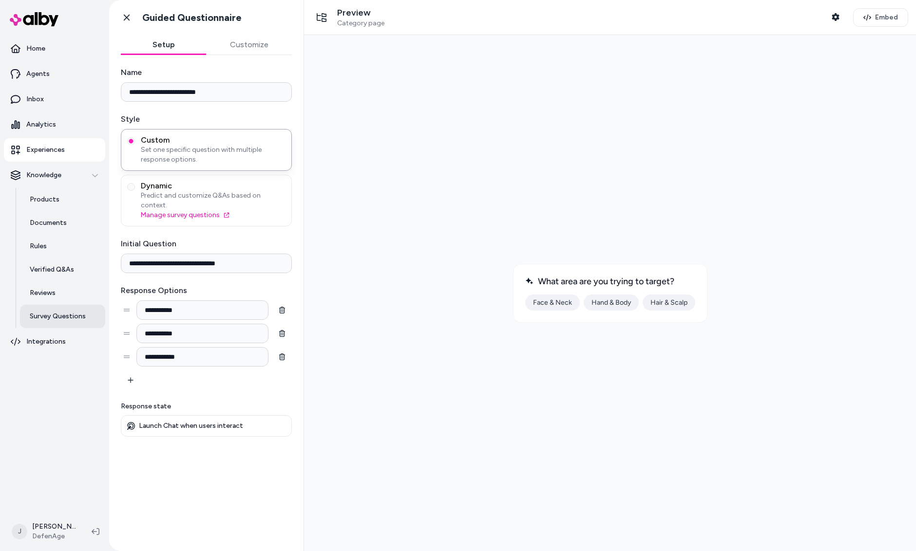
click at [55, 316] on p "Survey Questions" at bounding box center [58, 317] width 56 height 10
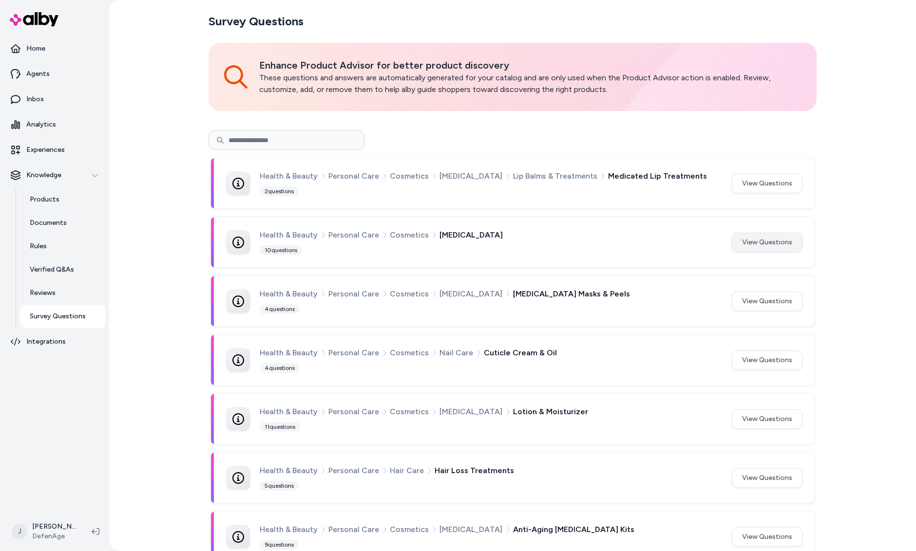
click at [768, 242] on button "View Questions" at bounding box center [767, 242] width 71 height 19
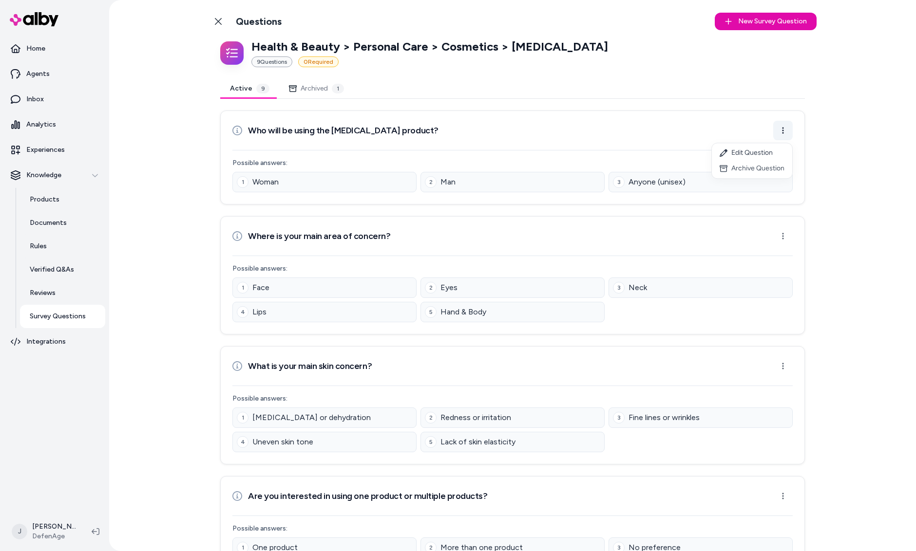
click at [785, 133] on html "Home Agents Inbox Analytics Experiences Knowledge Products Documents Rules Veri…" at bounding box center [458, 275] width 916 height 551
click at [465, 91] on html "Home Agents Inbox Analytics Experiences Knowledge Products Documents Rules Veri…" at bounding box center [458, 275] width 916 height 551
drag, startPoint x: 422, startPoint y: 50, endPoint x: 370, endPoint y: 51, distance: 51.6
click at [370, 51] on p "Health & Beauty > Personal Care > Cosmetics > Skin Care" at bounding box center [429, 47] width 357 height 16
click at [430, 58] on div "9 Question s 0 Required" at bounding box center [429, 62] width 357 height 11
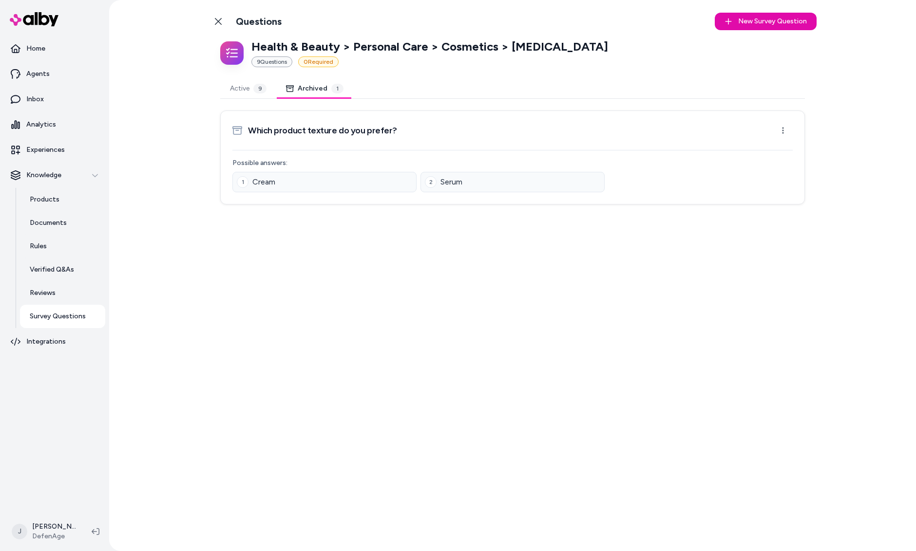
click at [317, 88] on button "Archived 1" at bounding box center [314, 88] width 77 height 19
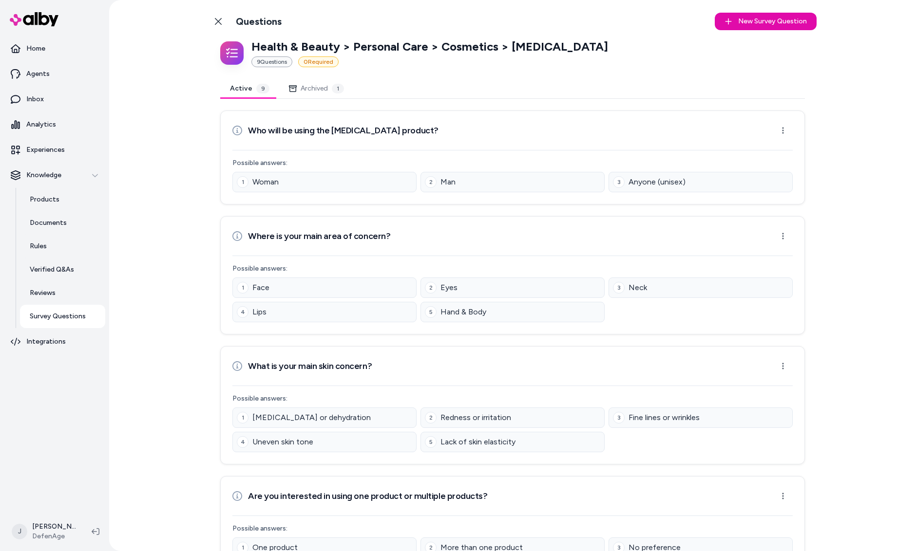
click at [239, 90] on button "Active 9" at bounding box center [249, 88] width 59 height 19
click at [783, 131] on html "Home Agents Inbox Analytics Experiences Knowledge Products Documents Rules Veri…" at bounding box center [458, 275] width 916 height 551
drag, startPoint x: 546, startPoint y: 92, endPoint x: 331, endPoint y: 109, distance: 215.5
click at [535, 93] on html "Home Agents Inbox Analytics Experiences Knowledge Products Documents Rules Veri…" at bounding box center [458, 275] width 916 height 551
drag, startPoint x: 541, startPoint y: 44, endPoint x: 392, endPoint y: 56, distance: 149.5
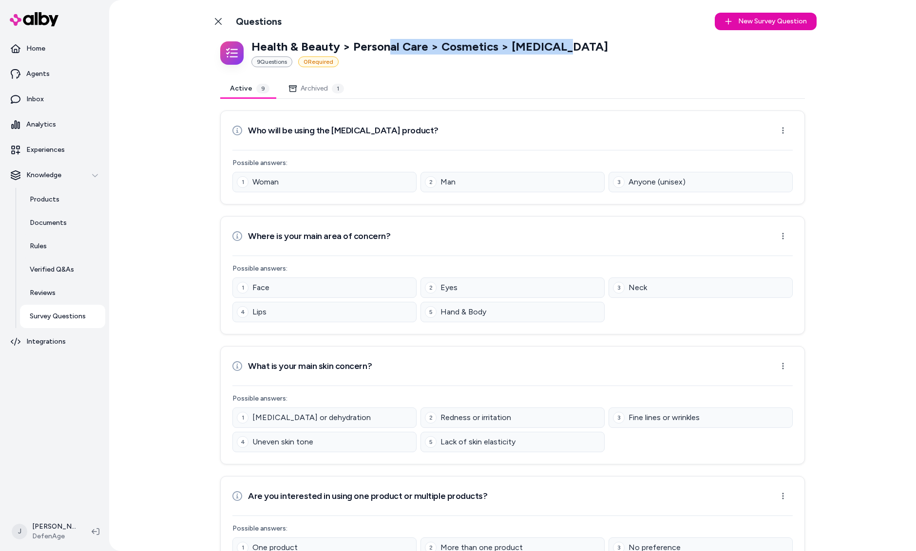
click at [389, 54] on div "Health & Beauty > Personal Care > Cosmetics > Skin Care 9 Question s 0 Required" at bounding box center [512, 53] width 585 height 28
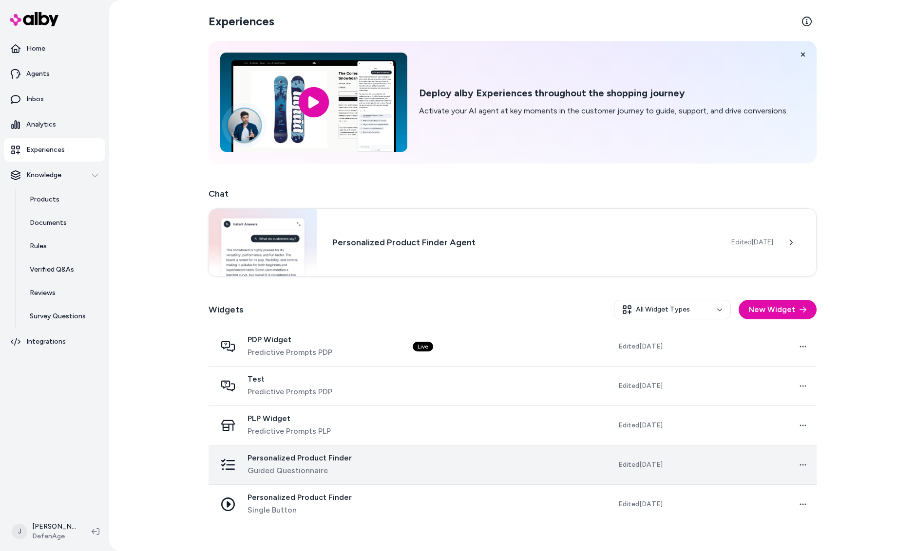
click at [517, 469] on td at bounding box center [478, 464] width 146 height 39
click at [684, 468] on td "Open menu" at bounding box center [743, 464] width 146 height 39
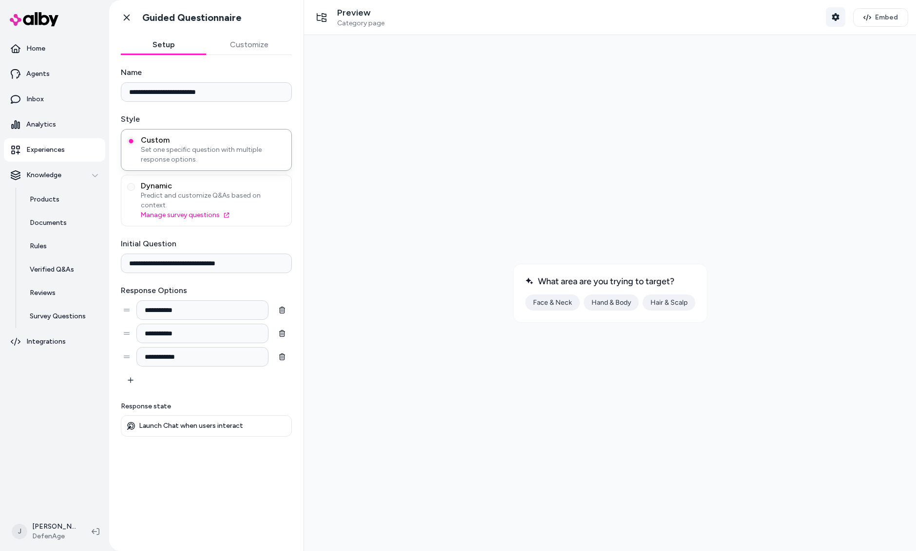
click at [832, 18] on icon "button" at bounding box center [836, 17] width 8 height 8
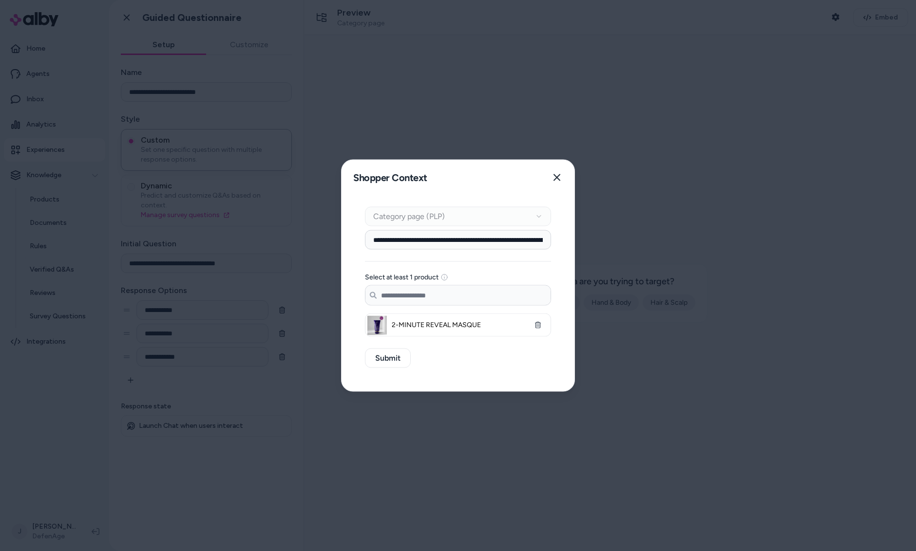
drag, startPoint x: 504, startPoint y: 90, endPoint x: 468, endPoint y: 93, distance: 36.2
click at [497, 91] on div at bounding box center [458, 275] width 916 height 551
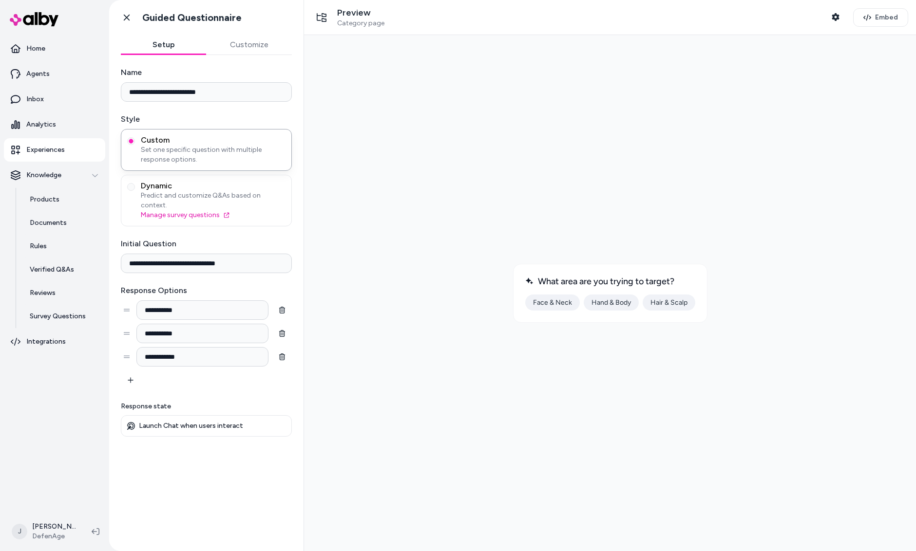
click at [22, 148] on link "Experiences" at bounding box center [54, 149] width 101 height 23
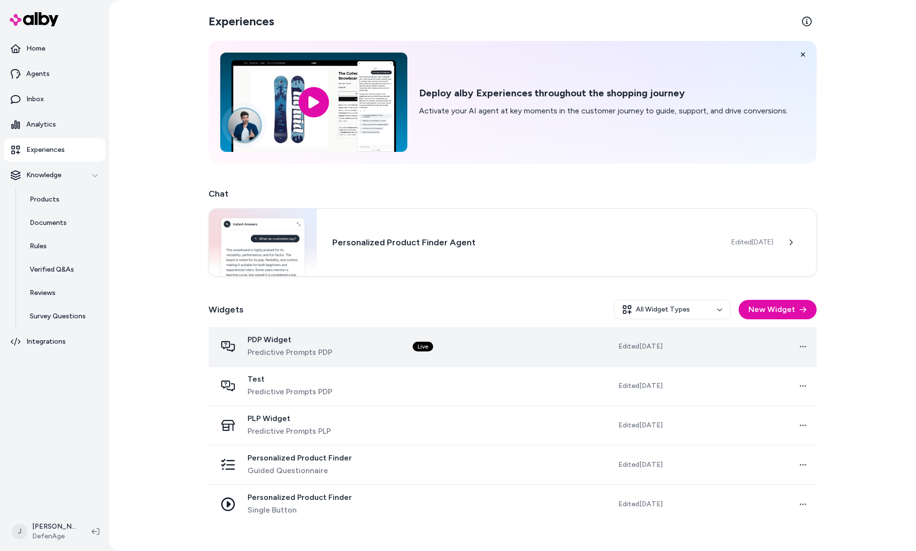
click at [392, 340] on div "PDP Widget Predictive Prompts PDP" at bounding box center [306, 346] width 181 height 23
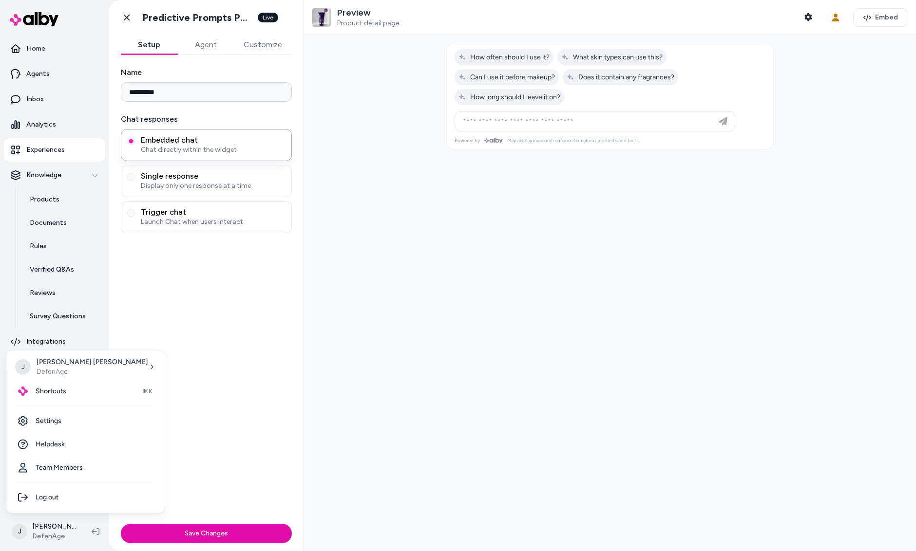
click at [60, 532] on html "**********" at bounding box center [458, 275] width 916 height 551
click at [55, 419] on link "Settings" at bounding box center [85, 421] width 151 height 23
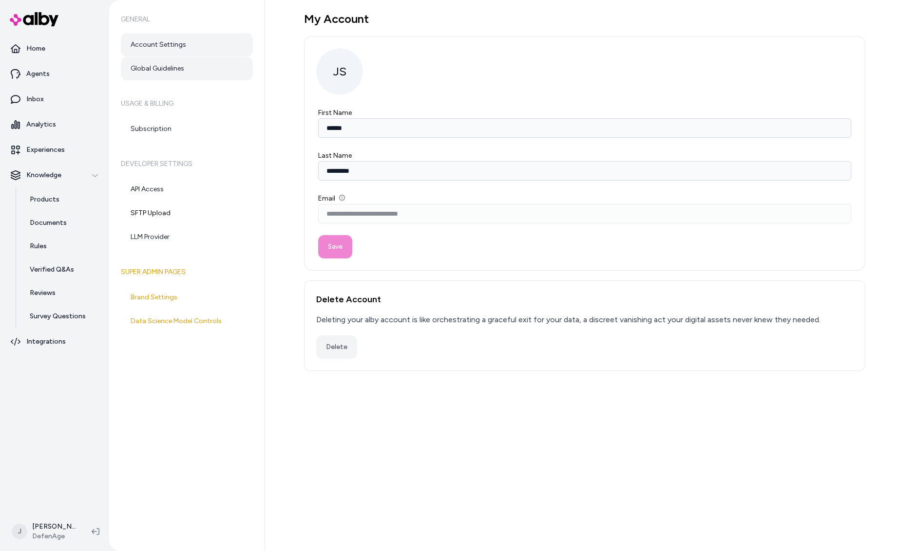
click at [183, 65] on link "Global Guidelines" at bounding box center [187, 68] width 132 height 23
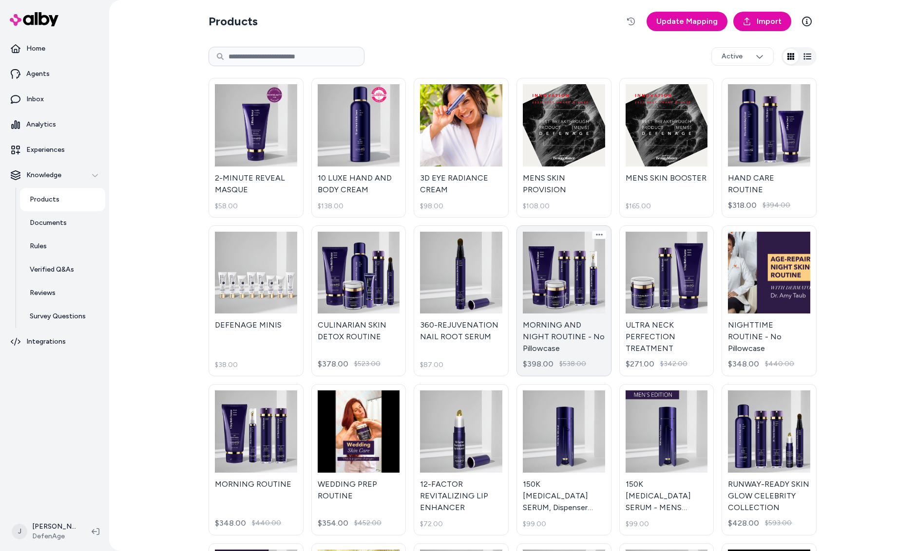
click at [565, 300] on link "MORNING AND NIGHT ROUTINE - No Pillowcase $398.00 $538.00" at bounding box center [563, 302] width 95 height 152
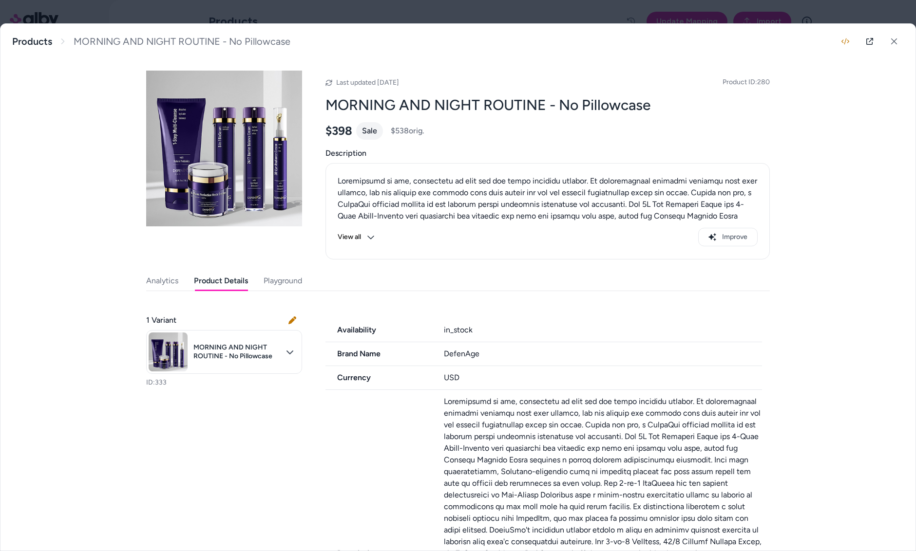
drag, startPoint x: 213, startPoint y: 284, endPoint x: 276, endPoint y: 300, distance: 64.9
click at [215, 284] on button "Product Details" at bounding box center [221, 280] width 54 height 19
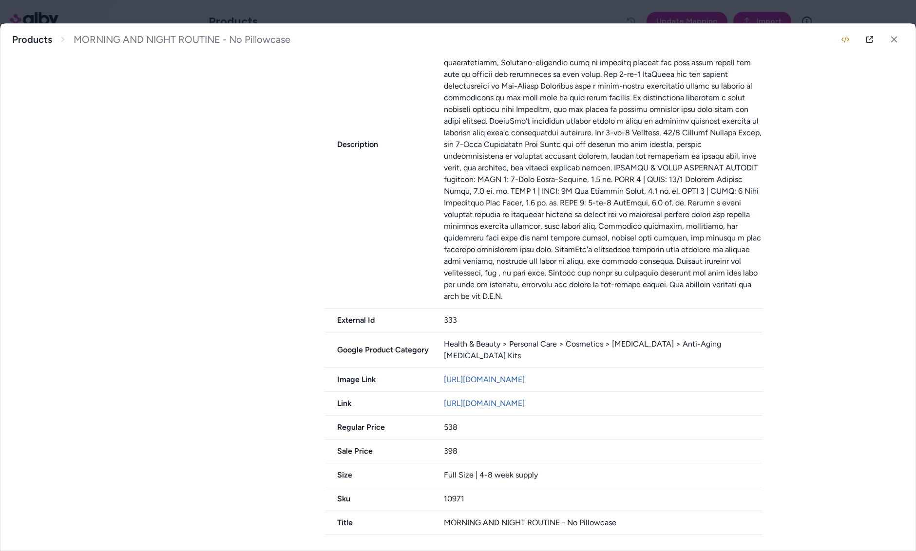
scroll to position [408, 0]
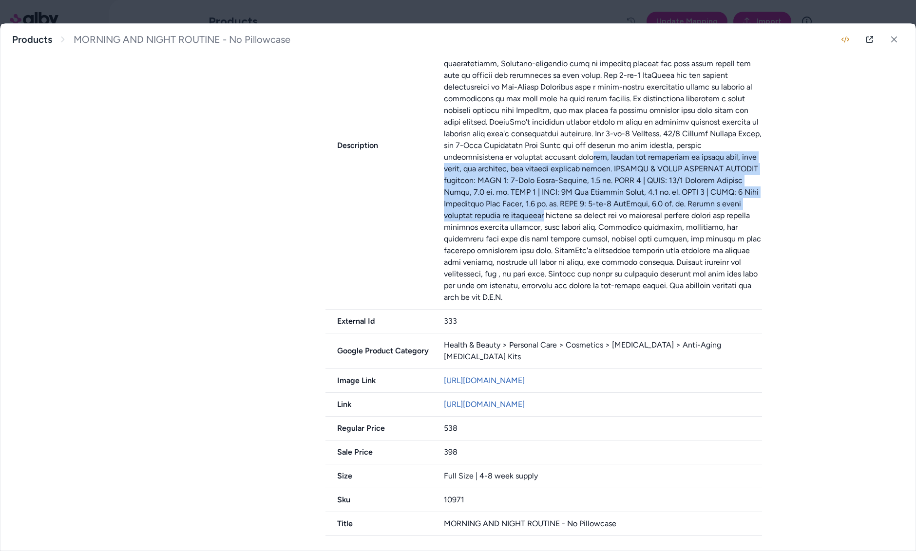
drag, startPoint x: 520, startPoint y: 155, endPoint x: 761, endPoint y: 209, distance: 247.1
click at [770, 210] on div "MORNING AND NIGHT ROUTINE - No Pillowcase Products MORNING AND NIGHT ROUTINE - …" at bounding box center [457, 287] width 915 height 527
click at [621, 189] on p at bounding box center [603, 146] width 319 height 316
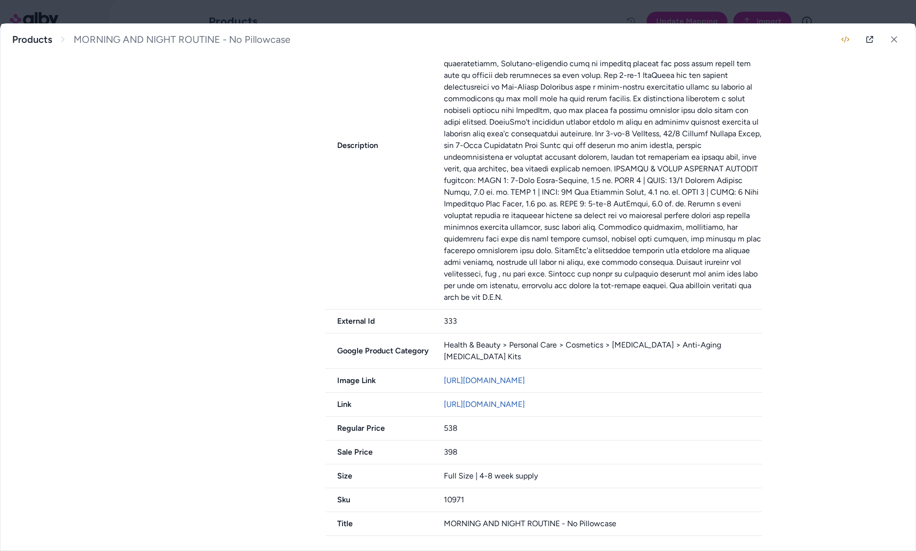
click at [529, 165] on p at bounding box center [603, 146] width 319 height 316
drag, startPoint x: 713, startPoint y: 169, endPoint x: 733, endPoint y: 168, distance: 19.5
click at [734, 170] on p at bounding box center [603, 146] width 319 height 316
drag, startPoint x: 725, startPoint y: 169, endPoint x: 744, endPoint y: 168, distance: 18.6
click at [731, 169] on p at bounding box center [603, 146] width 319 height 316
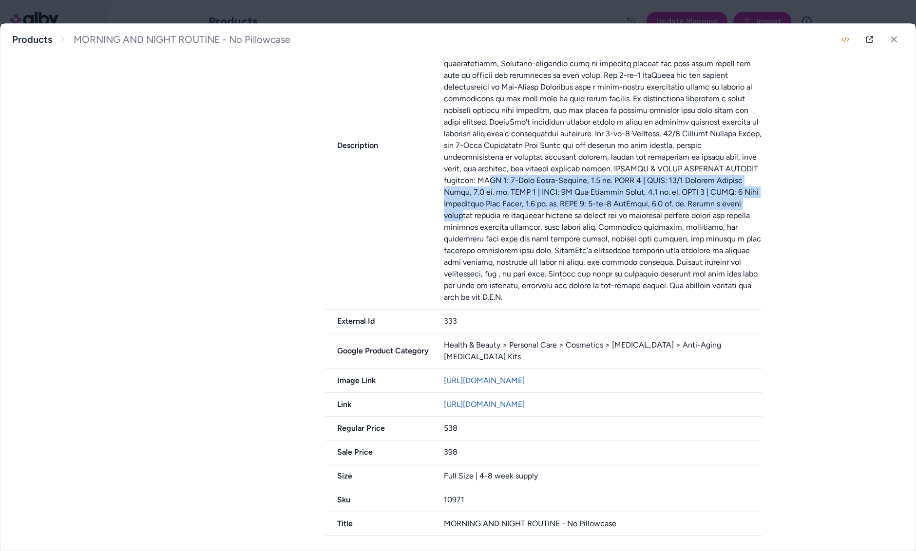
drag, startPoint x: 725, startPoint y: 190, endPoint x: 660, endPoint y: 202, distance: 65.8
click at [662, 202] on p at bounding box center [603, 146] width 319 height 316
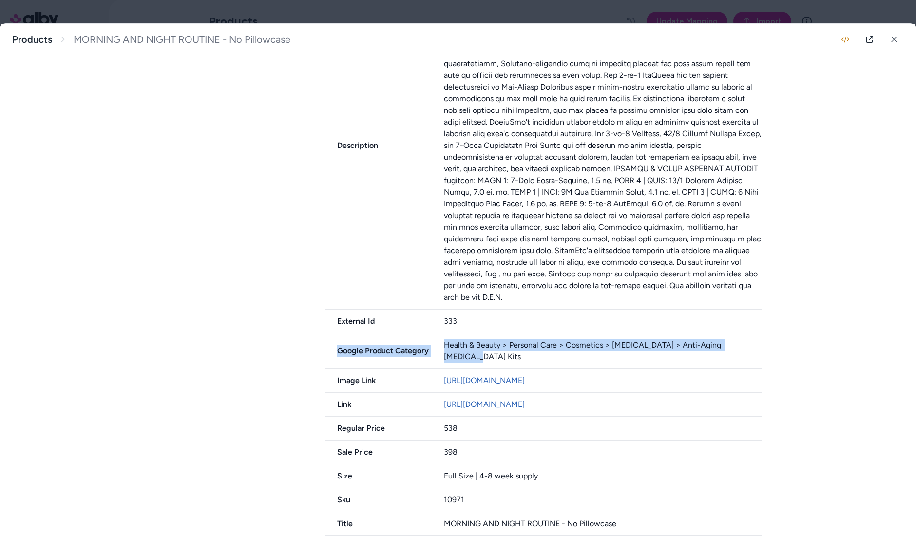
drag, startPoint x: 472, startPoint y: 336, endPoint x: 736, endPoint y: 345, distance: 264.2
click at [736, 345] on div "1 Variant MORNING AND NIGHT ROUTINE - No Pillowcase ID: 333 Availability in_sto…" at bounding box center [458, 216] width 624 height 642
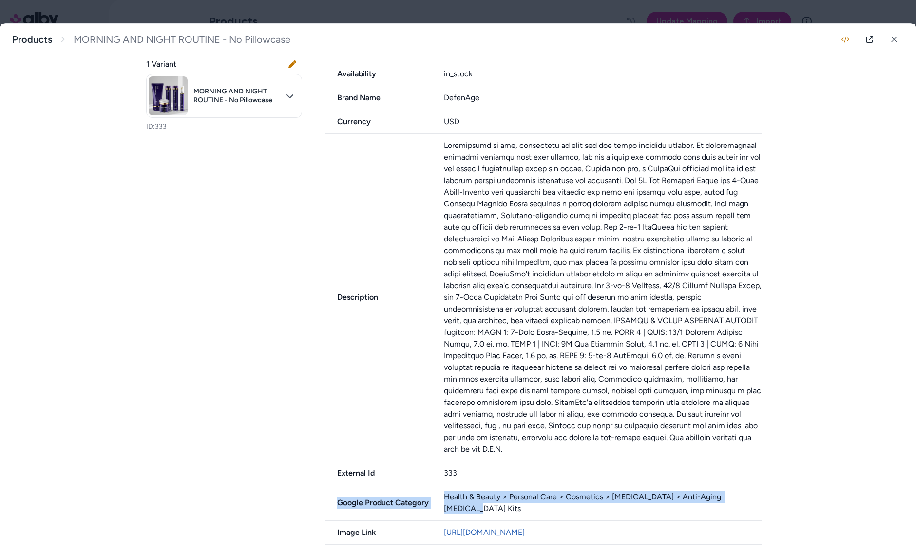
scroll to position [342, 0]
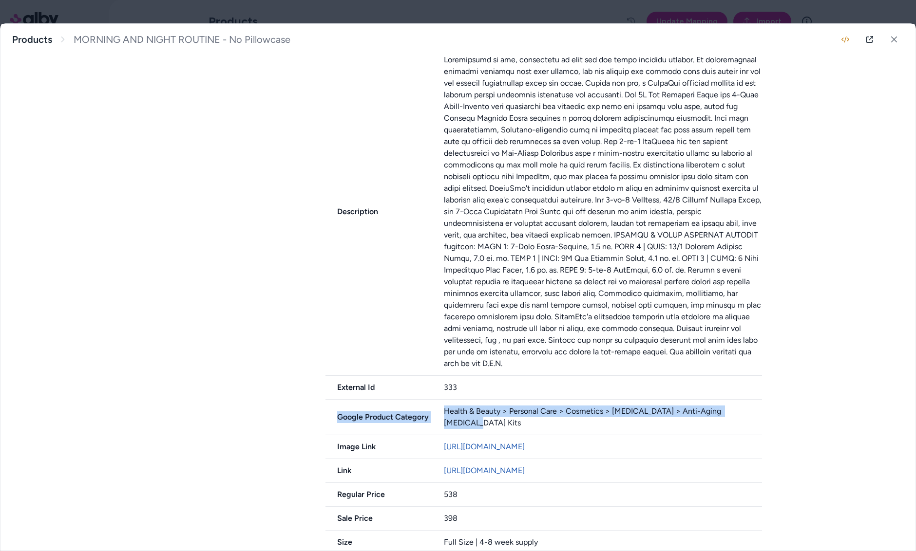
click at [680, 406] on div "Health & Beauty > Personal Care > Cosmetics > Skin Care > Anti-Aging Skin Care …" at bounding box center [603, 417] width 319 height 23
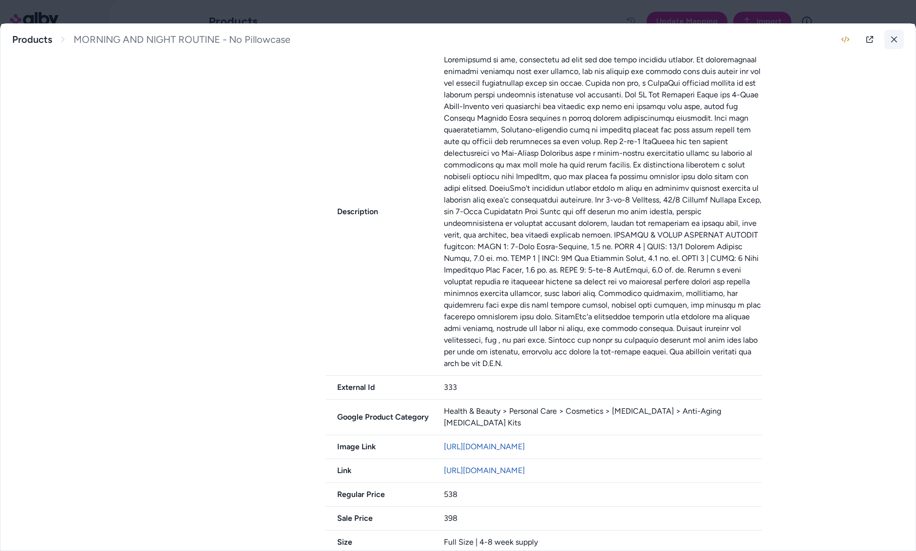
click at [895, 37] on icon at bounding box center [894, 39] width 7 height 7
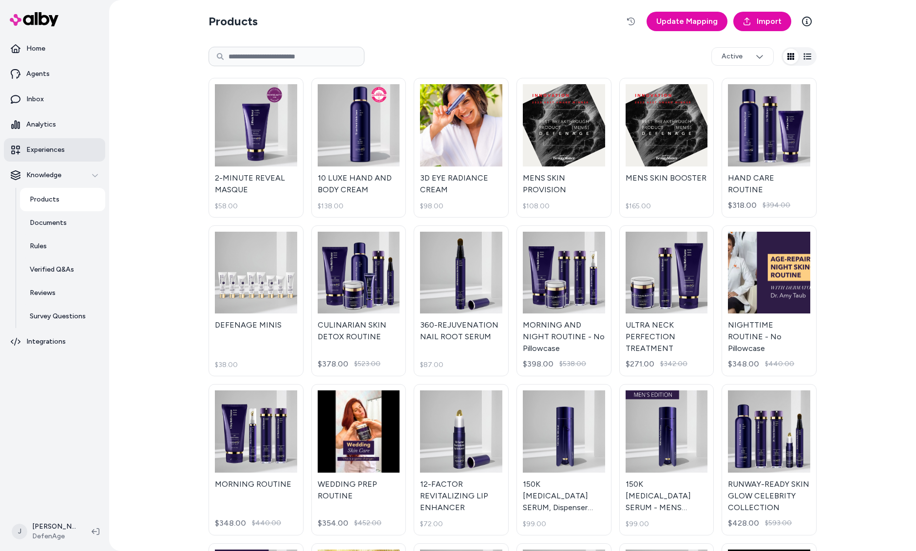
click at [69, 147] on link "Experiences" at bounding box center [54, 149] width 101 height 23
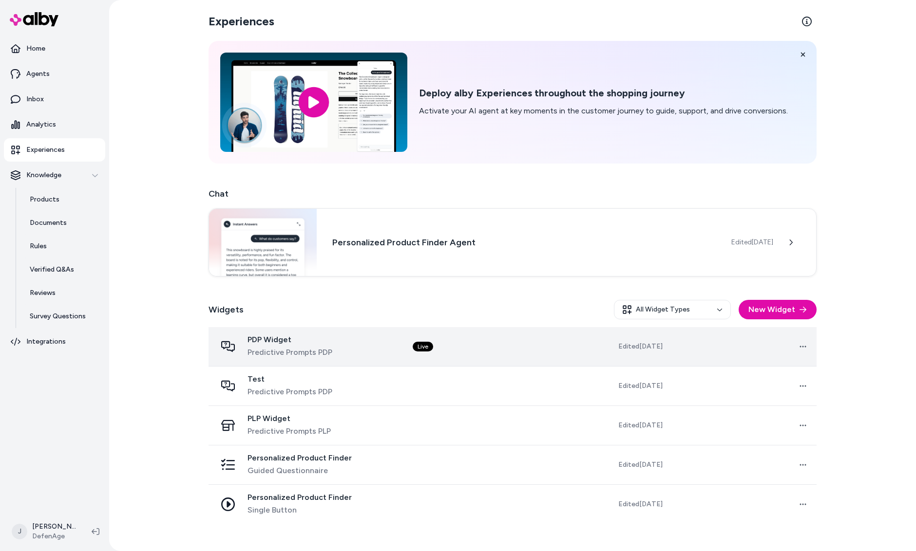
click at [365, 348] on div "PDP Widget Predictive Prompts PDP" at bounding box center [306, 346] width 181 height 23
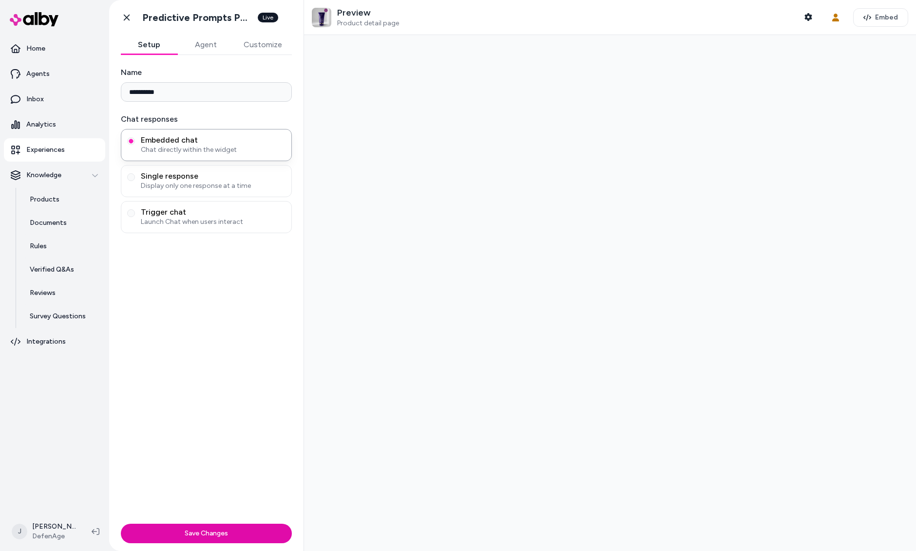
click at [198, 58] on div "**********" at bounding box center [206, 287] width 194 height 465
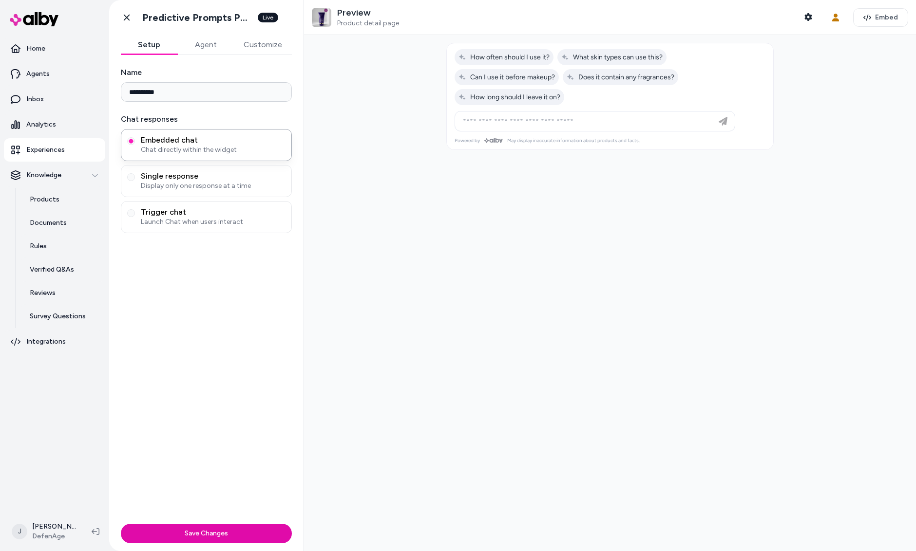
click at [206, 45] on button "Agent" at bounding box center [205, 44] width 57 height 19
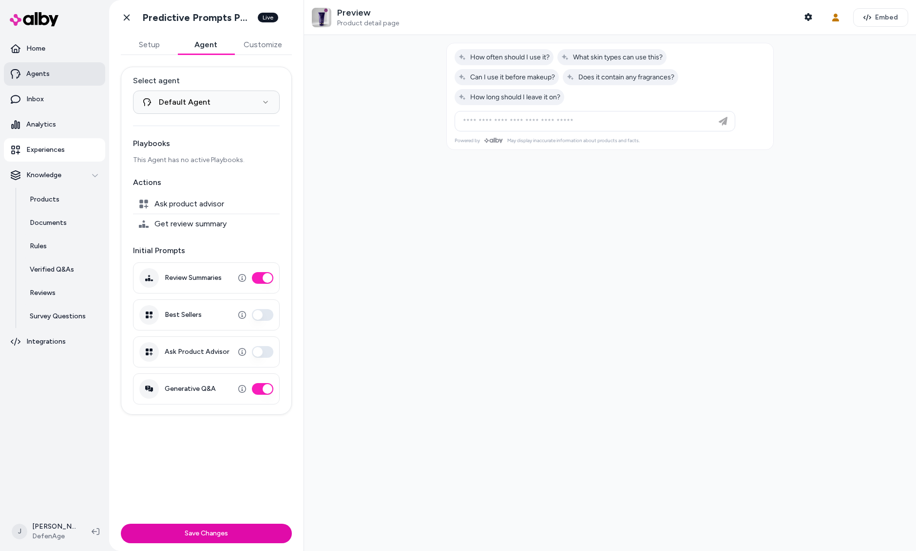
click at [53, 74] on link "Agents" at bounding box center [54, 73] width 101 height 23
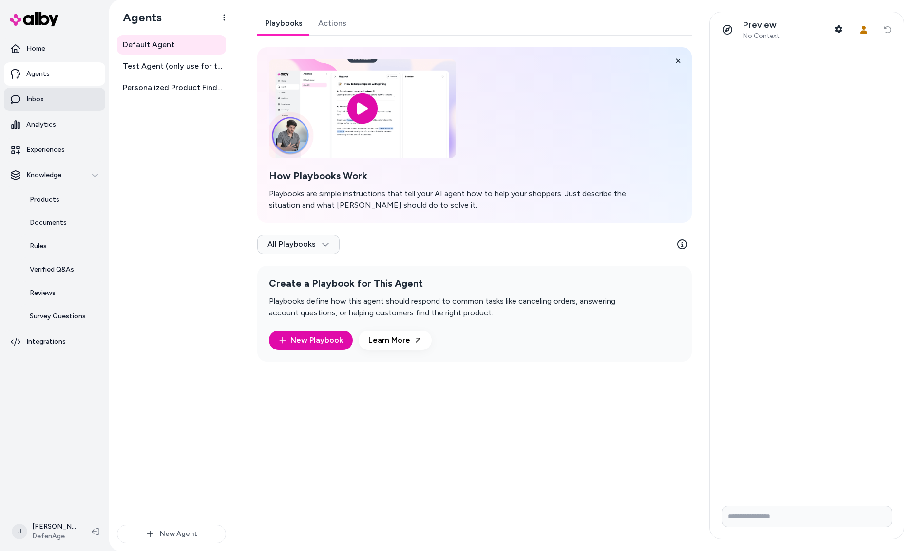
click at [47, 98] on link "Inbox" at bounding box center [54, 99] width 101 height 23
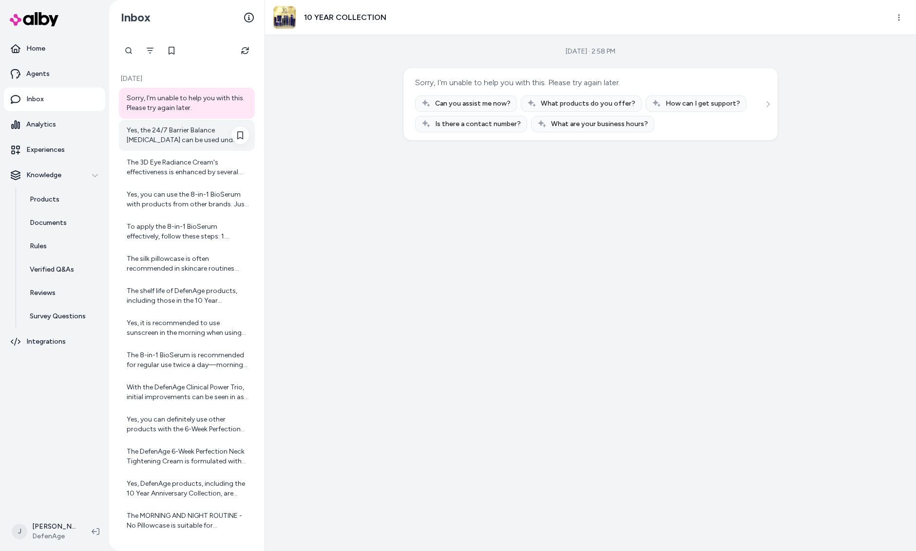
click at [178, 135] on div "Yes, the 24/7 Barrier Balance Anti-Aging Cream can be used under makeup. It dee…" at bounding box center [188, 135] width 122 height 19
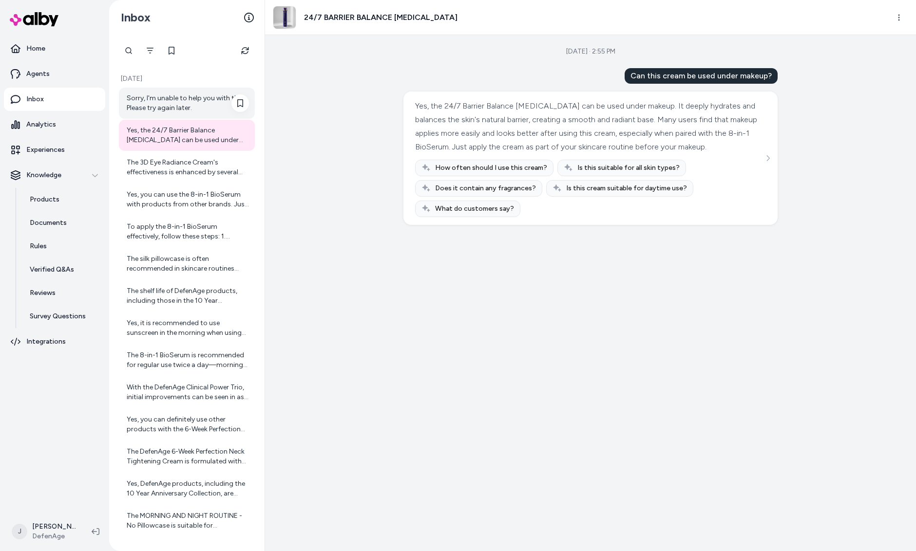
click at [175, 105] on div "Sorry, I'm unable to help you with this. Please try again later." at bounding box center [188, 103] width 122 height 19
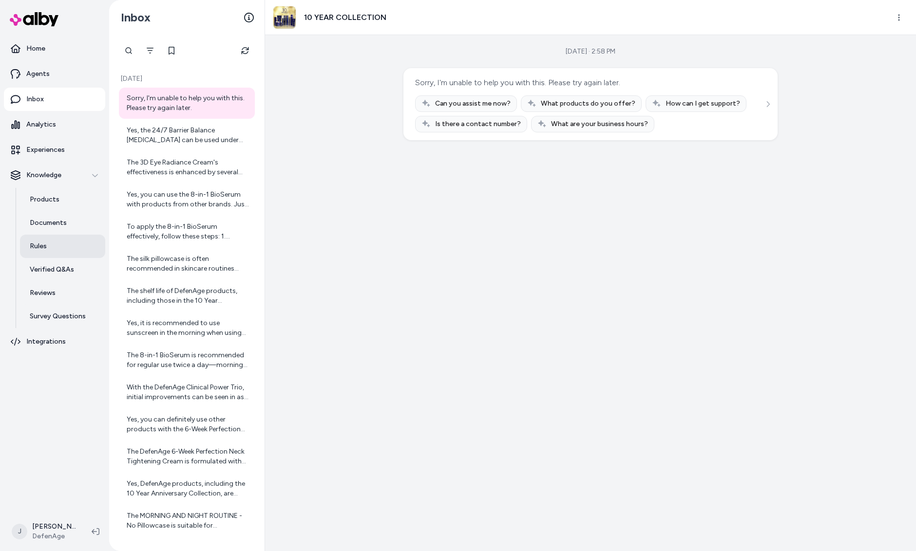
click at [59, 244] on link "Rules" at bounding box center [62, 246] width 85 height 23
click at [40, 246] on p "Rules" at bounding box center [38, 247] width 17 height 10
drag, startPoint x: 555, startPoint y: 90, endPoint x: 432, endPoint y: 87, distance: 122.8
click at [432, 87] on div "Sorry, I'm unable to help you with this. Please try again later." at bounding box center [517, 83] width 205 height 14
click at [432, 83] on div "Sorry, I'm unable to help you with this. Please try again later." at bounding box center [517, 83] width 205 height 14
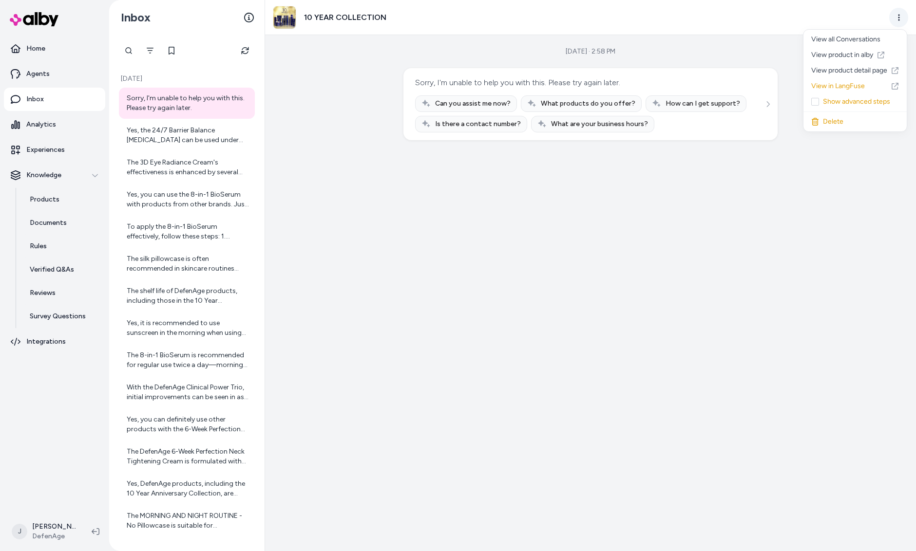
click at [899, 18] on html "Home Agents Inbox Analytics Experiences Knowledge Products Documents Rules Veri…" at bounding box center [458, 275] width 916 height 551
click at [852, 67] on link "View product detail page" at bounding box center [854, 71] width 103 height 16
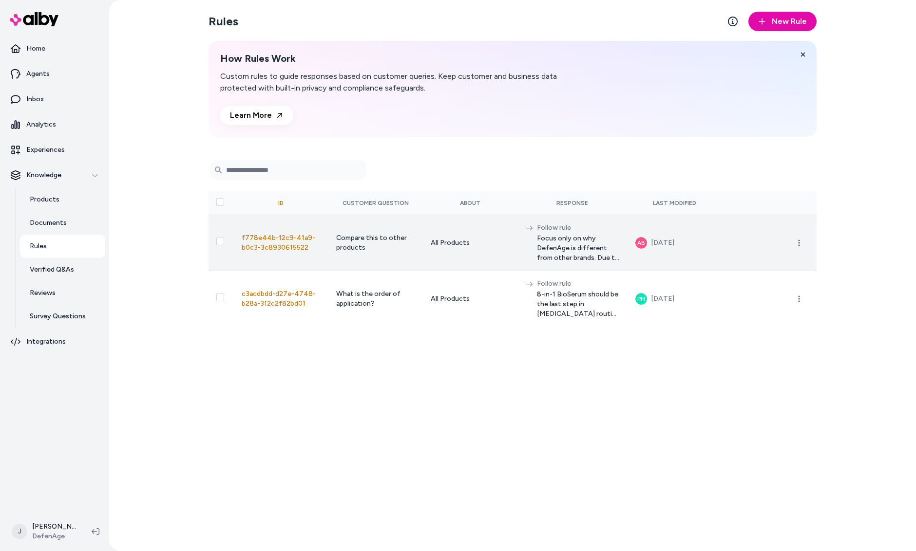
click at [569, 247] on span "Focus only on why DefenAge is different from other brands. Due to our limited c…" at bounding box center [578, 248] width 83 height 29
click at [804, 241] on button "button" at bounding box center [798, 242] width 19 height 19
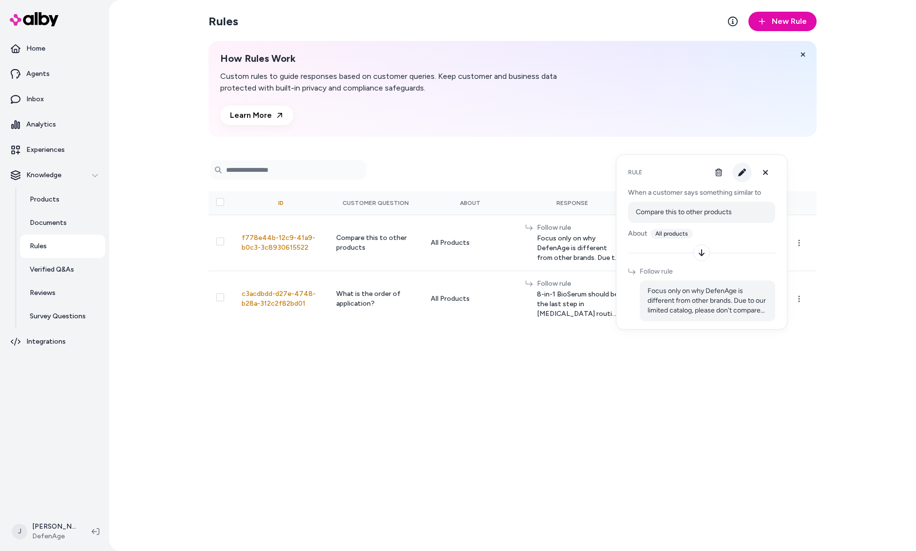
click at [743, 176] on icon "button" at bounding box center [742, 173] width 8 height 8
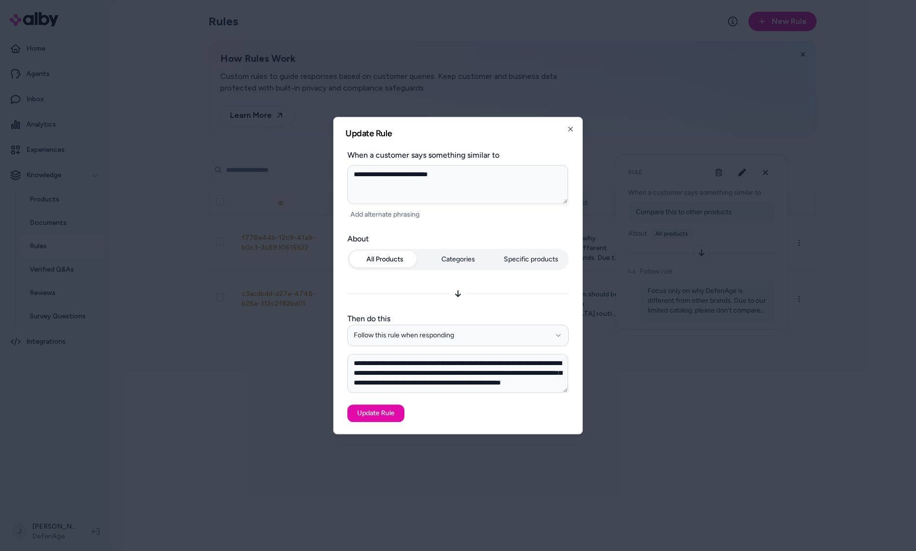
scroll to position [9, 0]
type textarea "*"
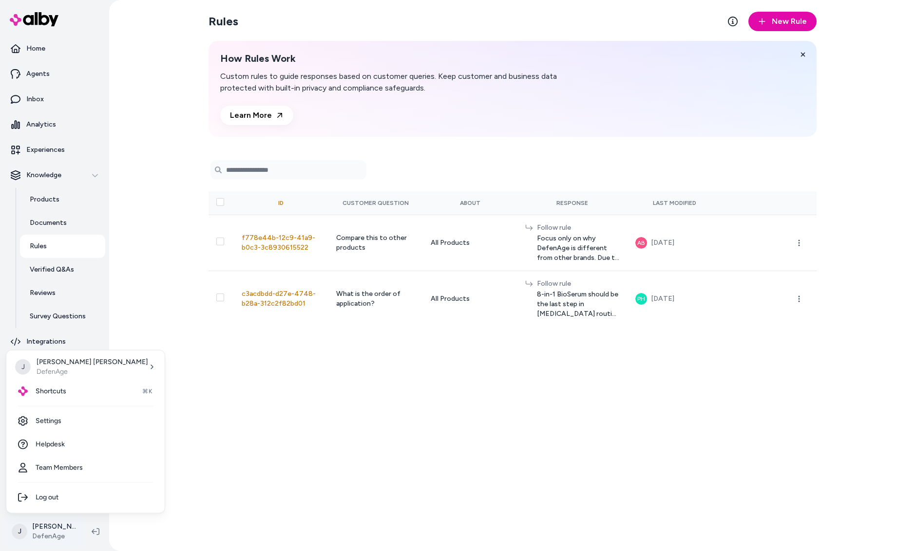
click at [51, 527] on html "Home Agents Inbox Analytics Experiences Knowledge Products Documents Rules Veri…" at bounding box center [458, 275] width 916 height 551
click at [59, 425] on link "Settings" at bounding box center [85, 421] width 151 height 23
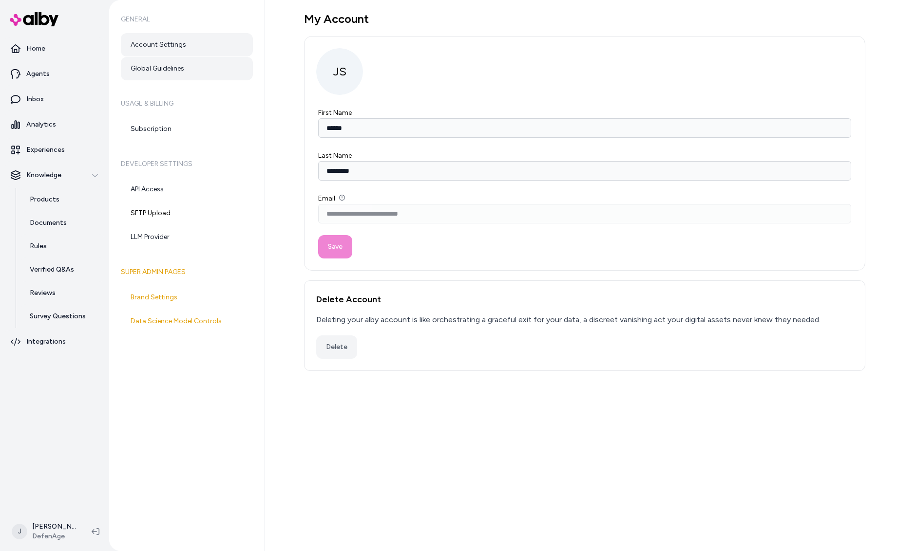
click at [181, 66] on link "Global Guidelines" at bounding box center [187, 68] width 132 height 23
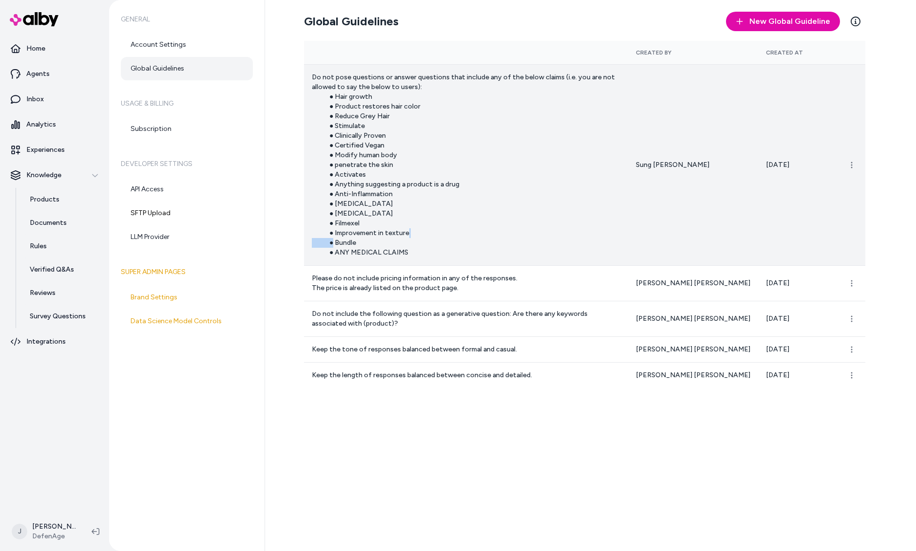
drag, startPoint x: 363, startPoint y: 241, endPoint x: 333, endPoint y: 242, distance: 30.2
click at [333, 242] on p "Do not pose questions or answer questions that include any of the below claims …" at bounding box center [466, 165] width 308 height 185
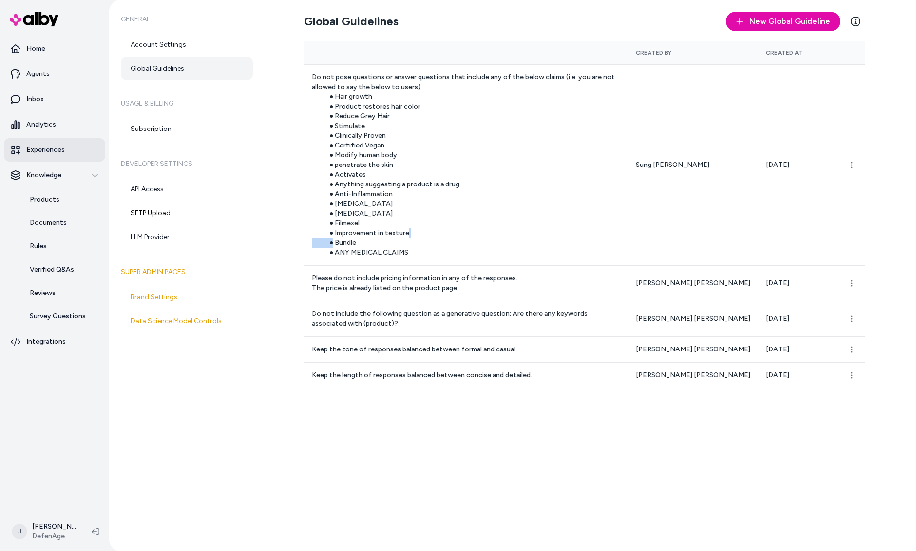
click at [44, 152] on p "Experiences" at bounding box center [45, 150] width 38 height 10
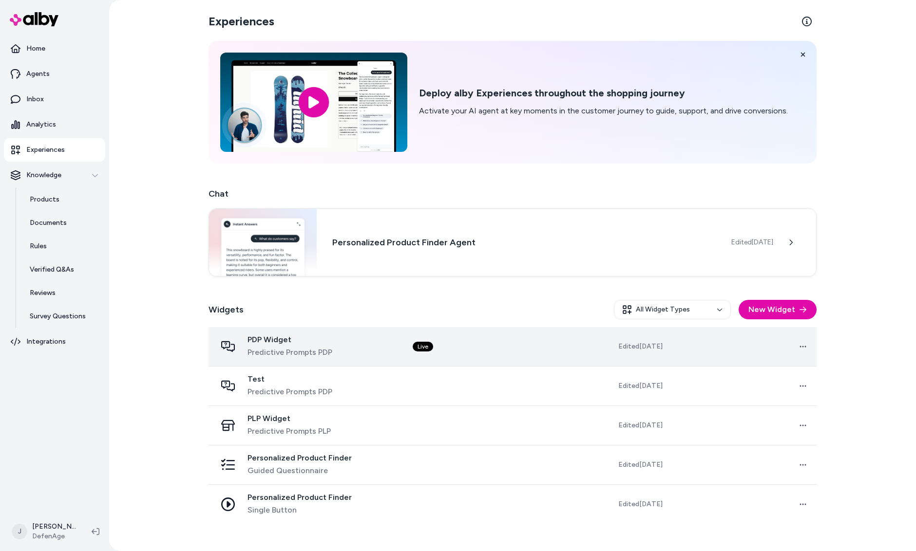
click at [371, 340] on div "PDP Widget Predictive Prompts PDP" at bounding box center [306, 346] width 181 height 23
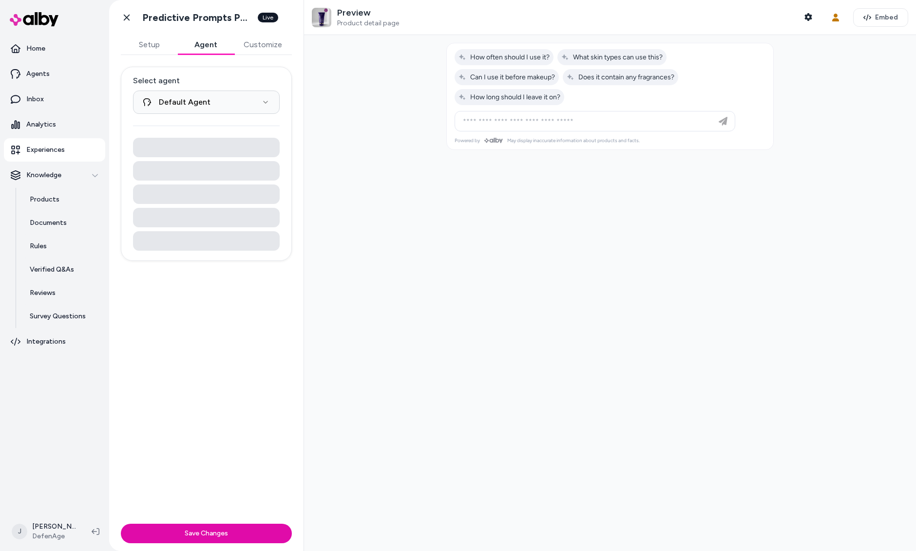
click at [199, 47] on button "Agent" at bounding box center [205, 44] width 57 height 19
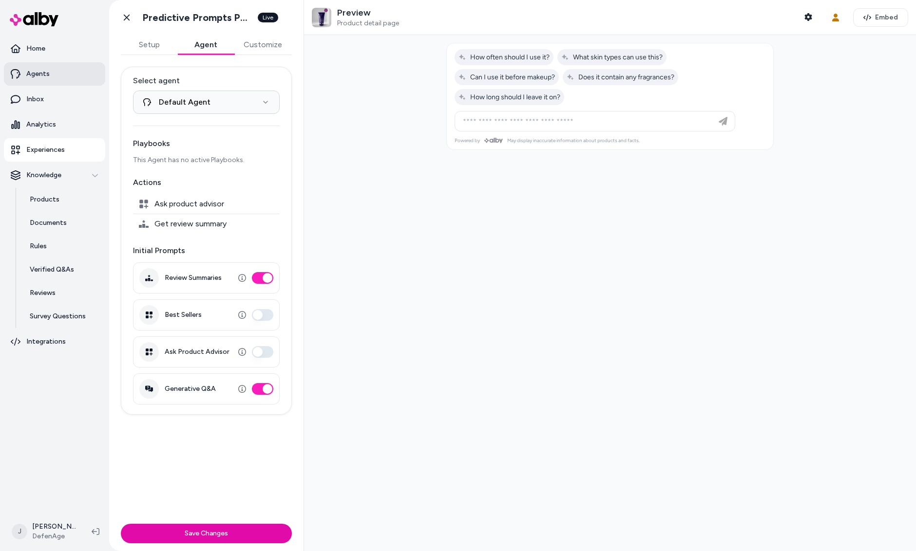
click at [32, 75] on p "Agents" at bounding box center [37, 74] width 23 height 10
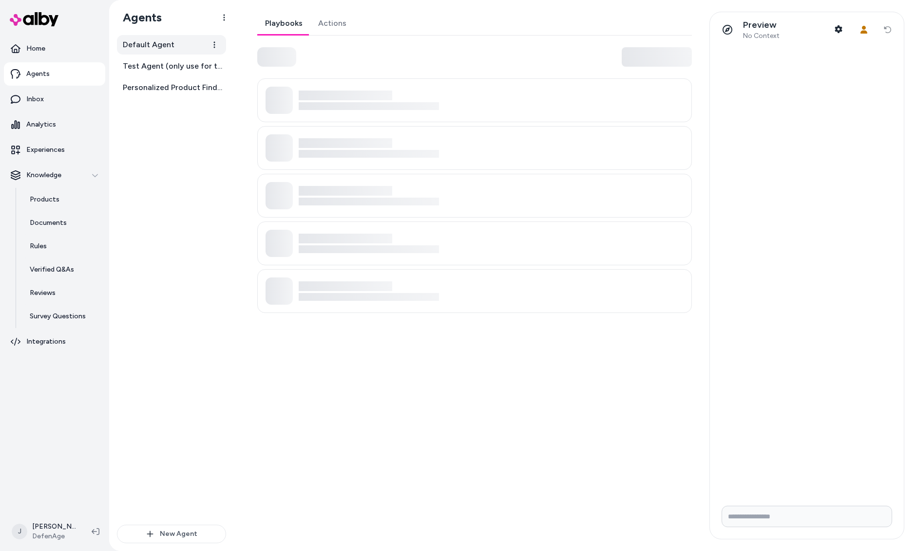
click at [157, 39] on span "Default Agent" at bounding box center [149, 45] width 52 height 12
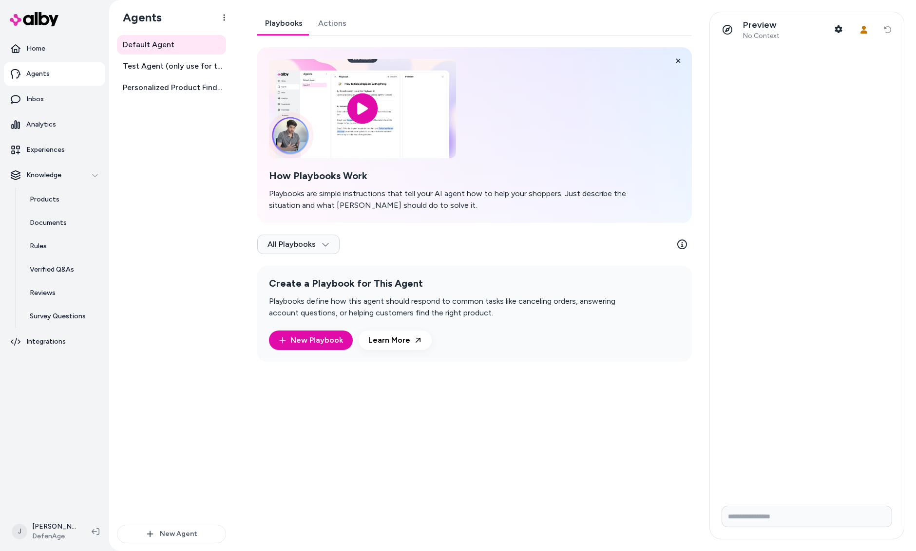
click at [333, 16] on link "Actions" at bounding box center [332, 23] width 44 height 23
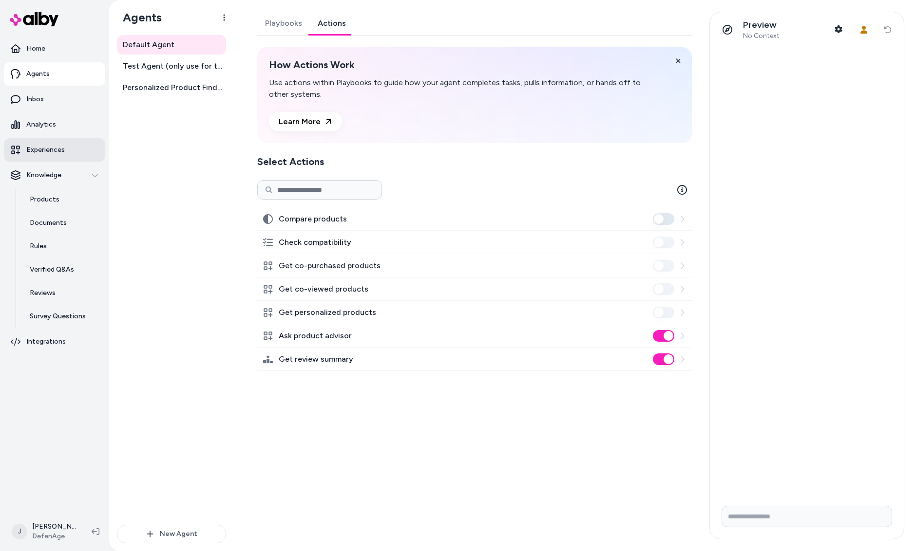
click at [33, 153] on p "Experiences" at bounding box center [45, 150] width 38 height 10
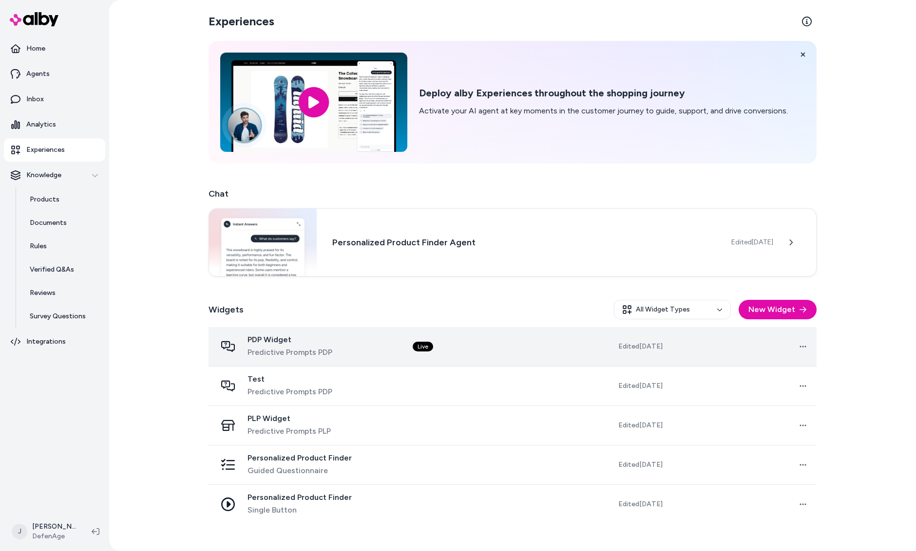
click at [360, 344] on div "PDP Widget Predictive Prompts PDP" at bounding box center [306, 346] width 181 height 23
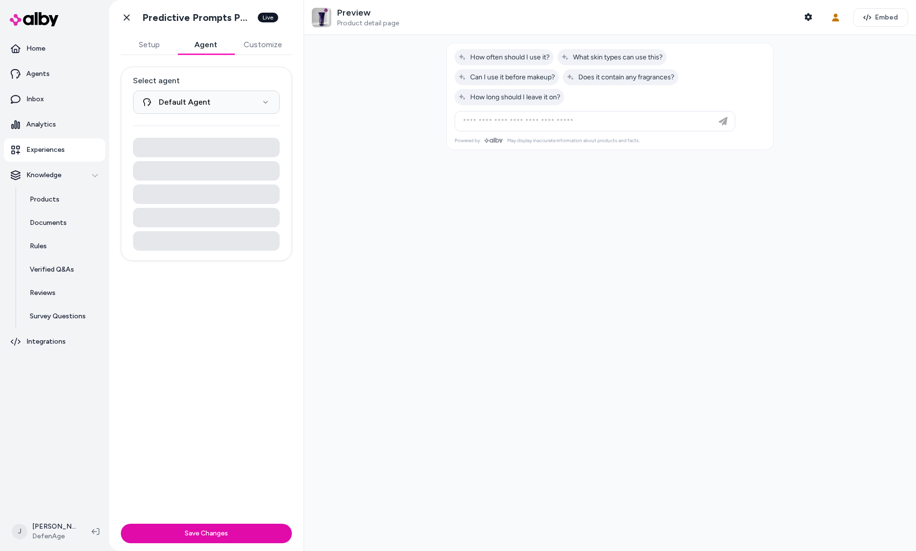
click at [202, 47] on button "Agent" at bounding box center [205, 44] width 57 height 19
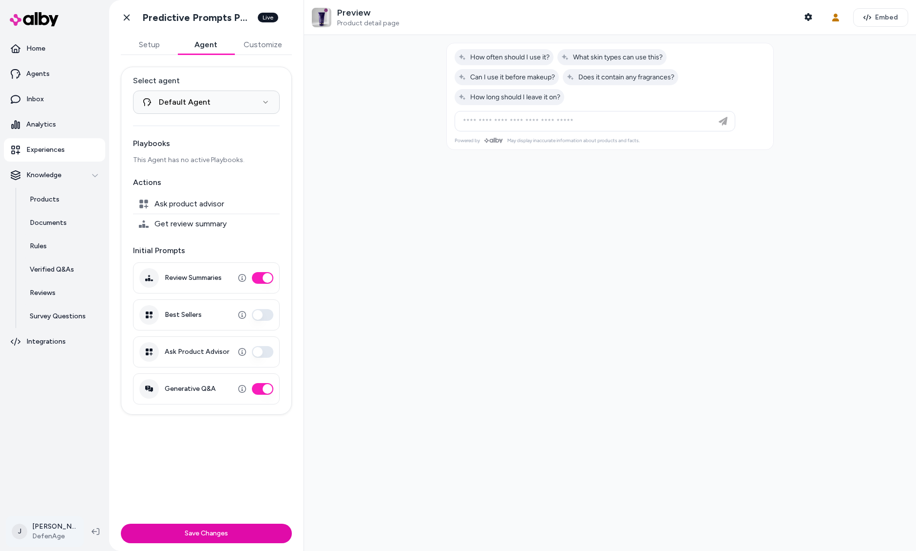
click at [58, 540] on html "**********" at bounding box center [458, 275] width 916 height 551
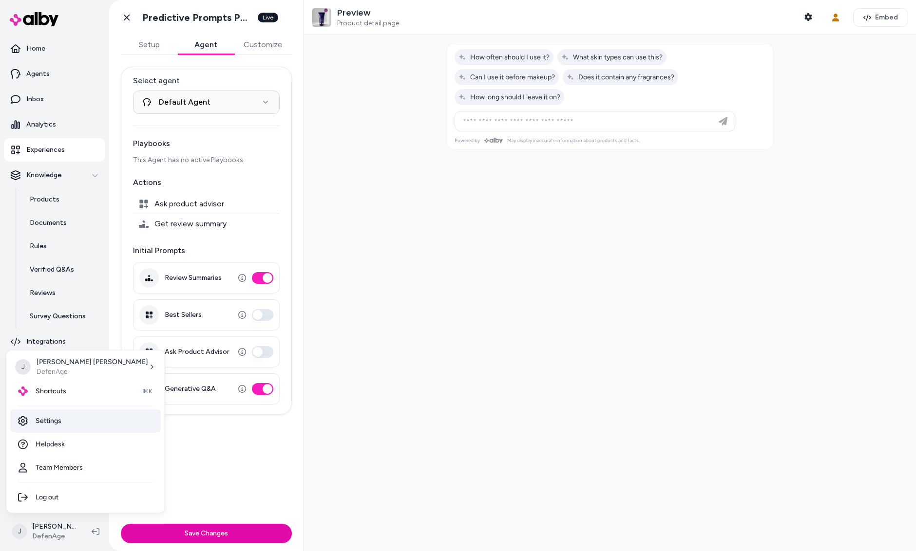
click at [56, 423] on link "Settings" at bounding box center [85, 421] width 151 height 23
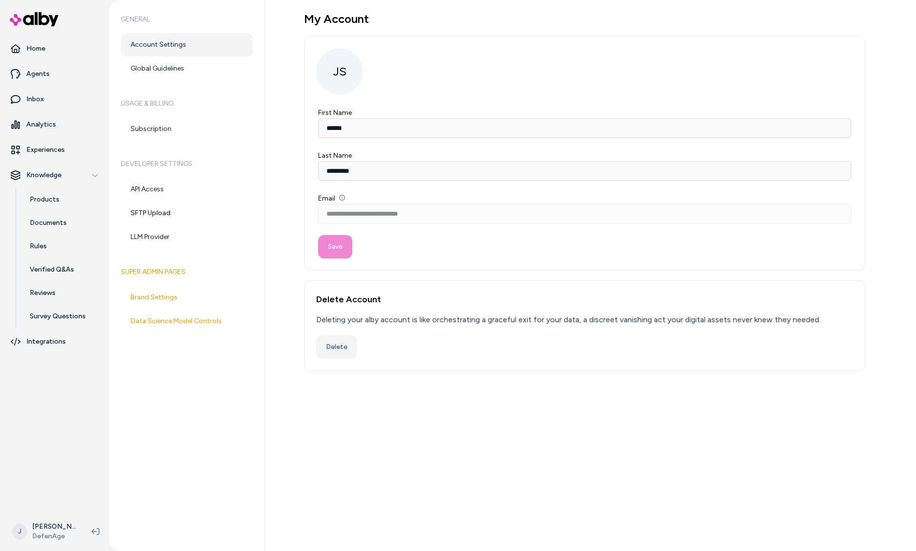
click at [152, 44] on link "Account Settings" at bounding box center [187, 44] width 132 height 23
click at [155, 65] on link "Global Guidelines" at bounding box center [187, 68] width 132 height 23
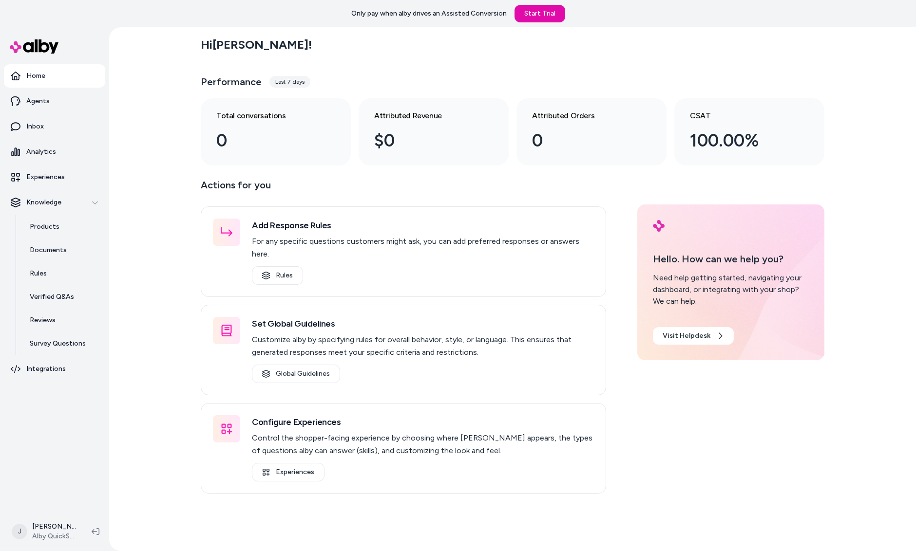
click at [152, 396] on div "Hi [PERSON_NAME] ! Performance Last 7 days Total conversations 0 Attributed Rev…" at bounding box center [512, 289] width 807 height 524
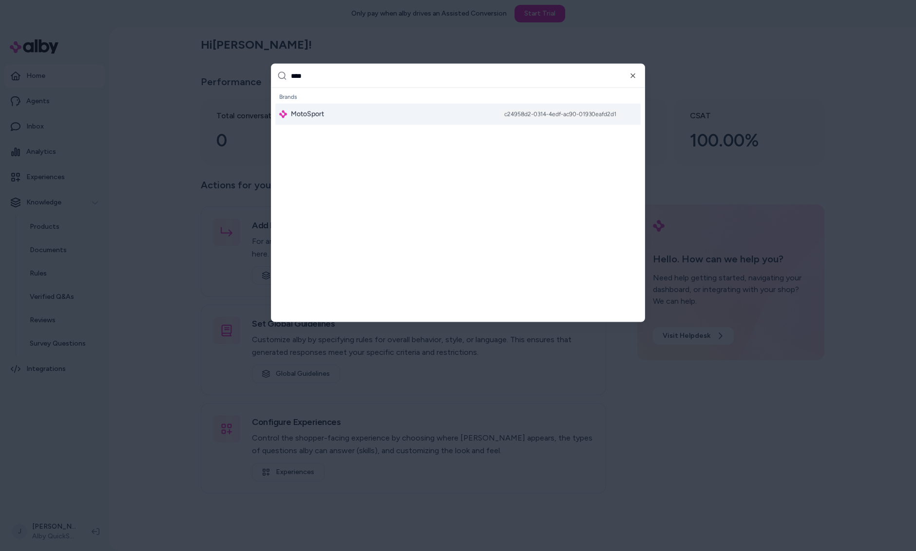
type input "****"
click at [328, 120] on div "MotoSport c24958d2-0314-4edf-ac90-01930eafd2d1" at bounding box center [457, 114] width 365 height 21
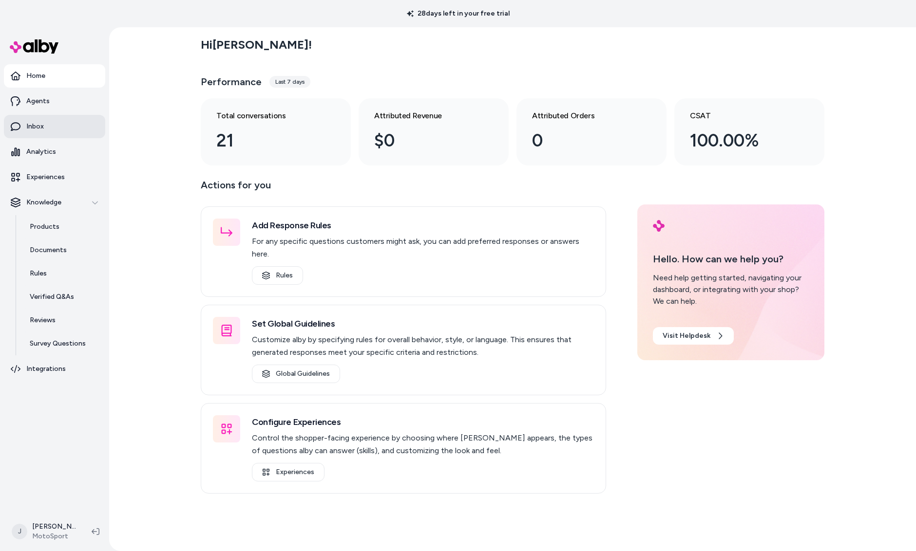
click at [54, 131] on link "Inbox" at bounding box center [54, 126] width 101 height 23
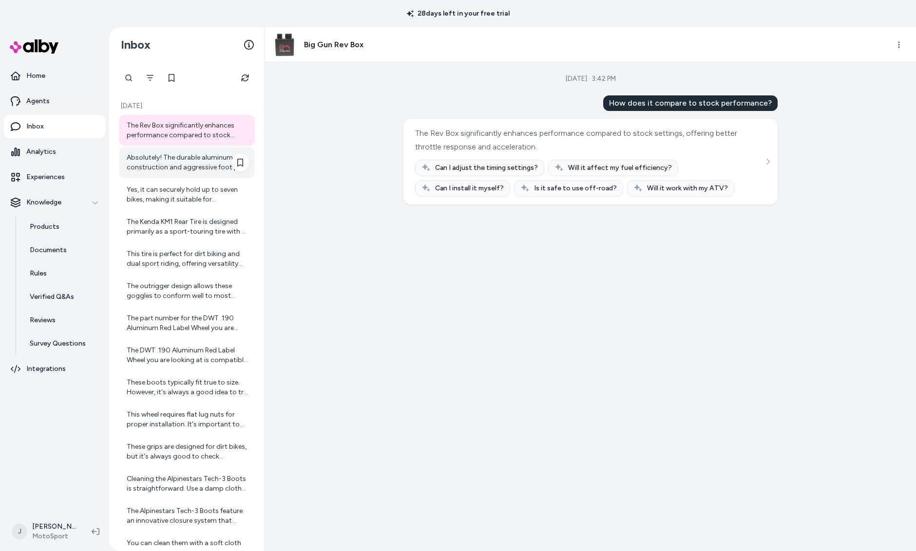
click at [165, 166] on div "Absolutely! The durable aluminum construction and aggressive foot peg design ar…" at bounding box center [188, 162] width 122 height 19
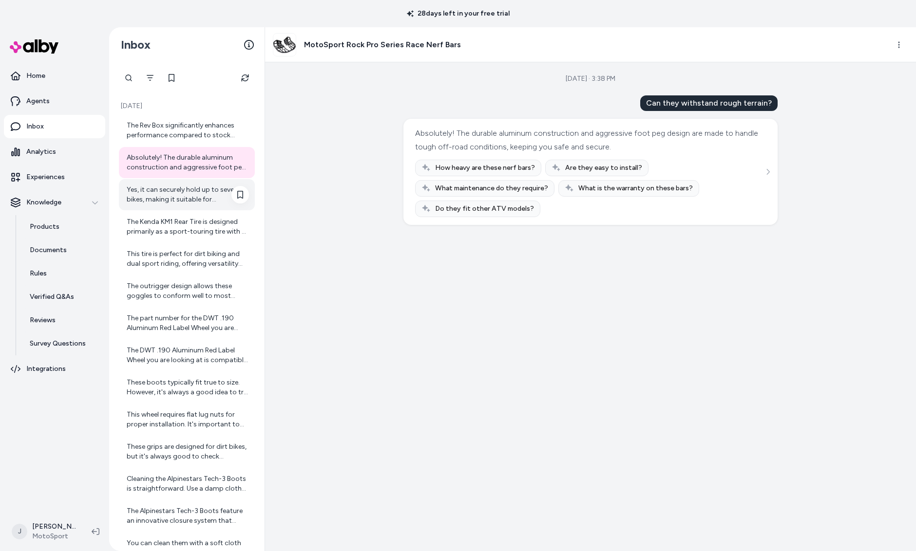
click at [166, 189] on div "Yes, it can securely hold up to seven bikes, making it suitable for transportin…" at bounding box center [188, 194] width 122 height 19
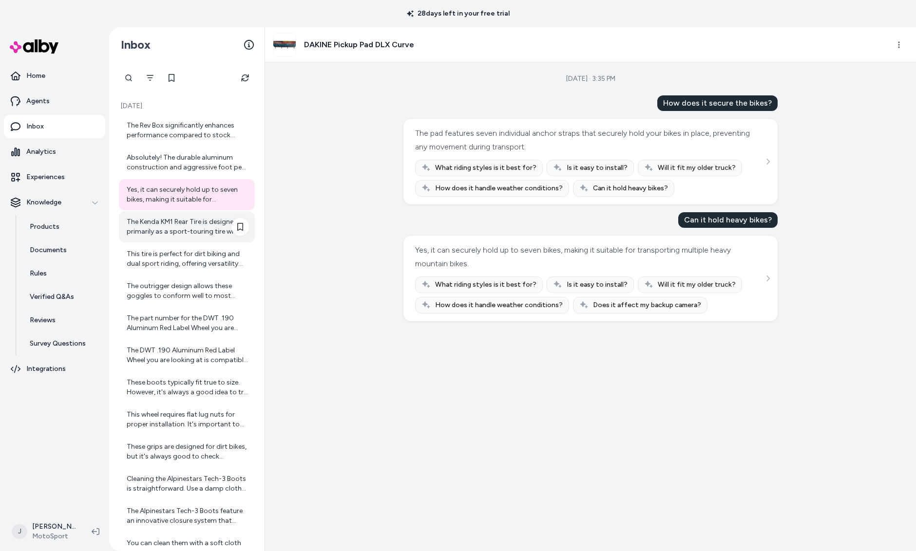
click at [159, 228] on div "The Kenda KM1 Rear Tire is designed primarily as a sport-touring tire with a fo…" at bounding box center [188, 226] width 122 height 19
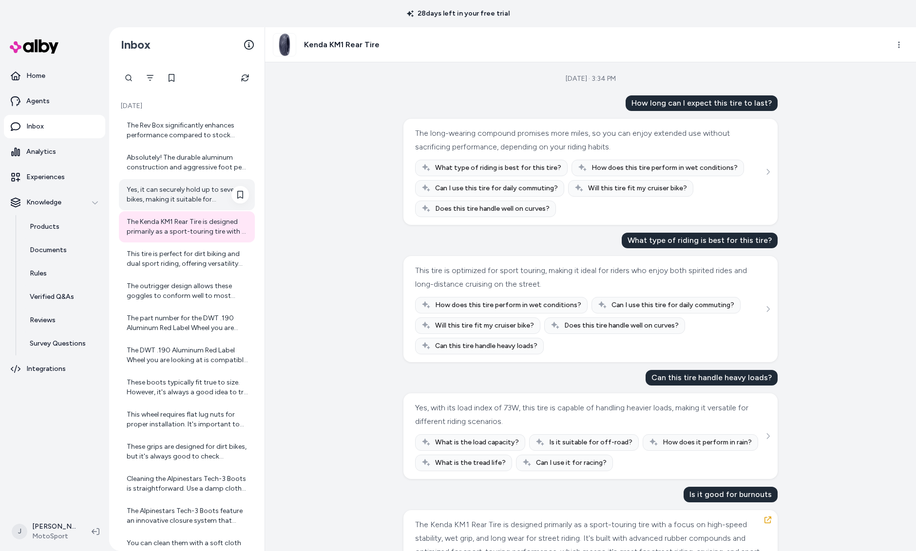
click at [158, 204] on div "Yes, it can securely hold up to seven bikes, making it suitable for transportin…" at bounding box center [188, 194] width 122 height 19
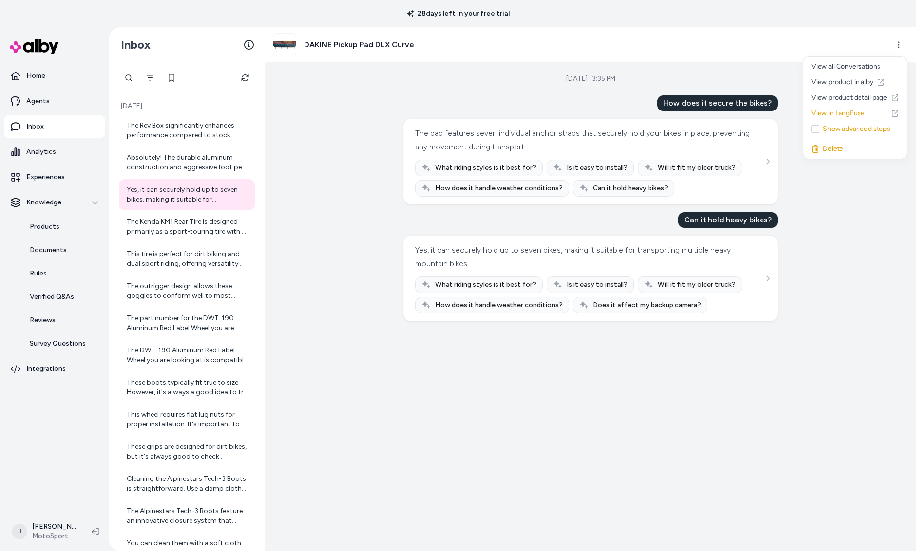
click at [897, 42] on html "28 days left in your free trial Home Agents Inbox Analytics Experiences Knowled…" at bounding box center [458, 275] width 916 height 551
click at [855, 95] on link "View product detail page" at bounding box center [854, 98] width 103 height 16
